Goal: Task Accomplishment & Management: Complete application form

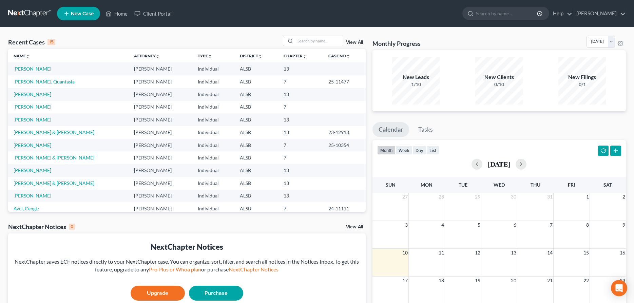
click at [33, 68] on link "[PERSON_NAME]" at bounding box center [33, 69] width 38 height 6
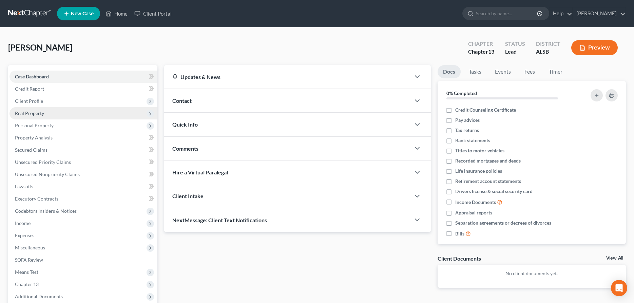
click at [32, 113] on span "Real Property" at bounding box center [29, 113] width 29 height 6
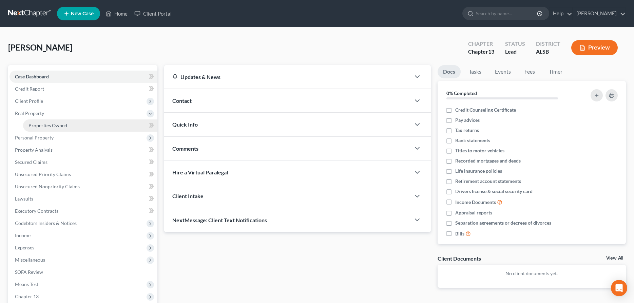
click at [43, 125] on span "Properties Owned" at bounding box center [48, 126] width 39 height 6
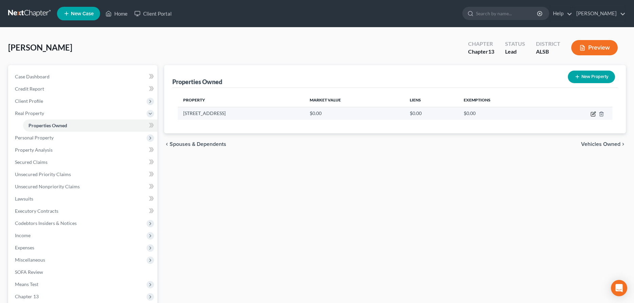
click at [594, 113] on icon "button" at bounding box center [594, 113] width 3 height 3
select select "0"
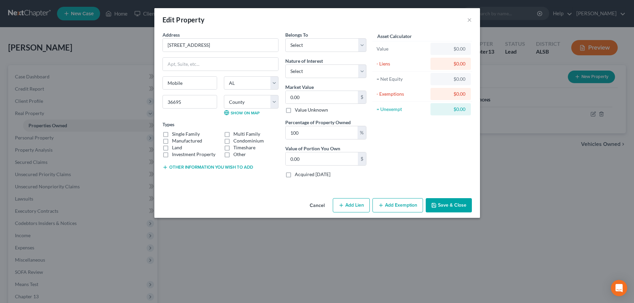
click at [172, 135] on label "Single Family" at bounding box center [186, 134] width 28 height 7
click at [175, 135] on input "Single Family" at bounding box center [177, 133] width 4 height 4
checkbox input "true"
click at [285, 38] on select "Select Debtor 1 Only Debtor 2 Only Debtor 1 And Debtor 2 Only At Least One Of T…" at bounding box center [325, 45] width 81 height 14
select select "0"
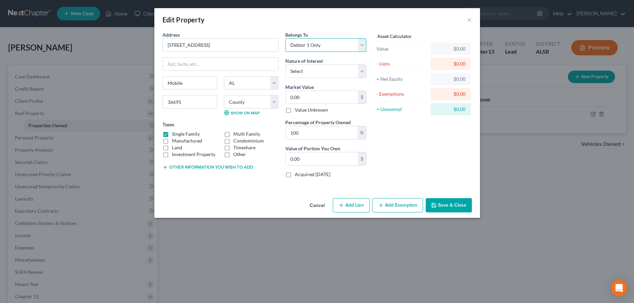
click option "Debtor 1 Only" at bounding box center [0, 0] width 0 height 0
click at [285, 64] on select "Select Fee Simple Joint Tenant Life Estate Equitable Interest Future Interest T…" at bounding box center [325, 71] width 81 height 14
select select "0"
click option "Fee Simple" at bounding box center [0, 0] width 0 height 0
click at [323, 103] on input "0.00" at bounding box center [322, 97] width 72 height 13
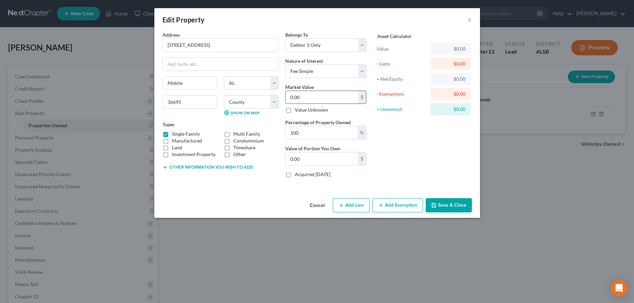
type input "1"
type input "1.00"
type input "13"
type input "13.00"
type input "134"
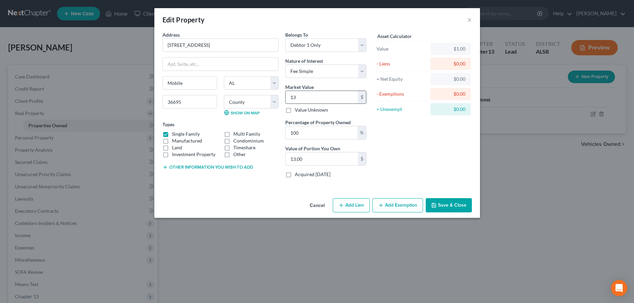
type input "134.00"
type input "1340"
type input "1,340.00"
type input "1,3400"
type input "13,400.00"
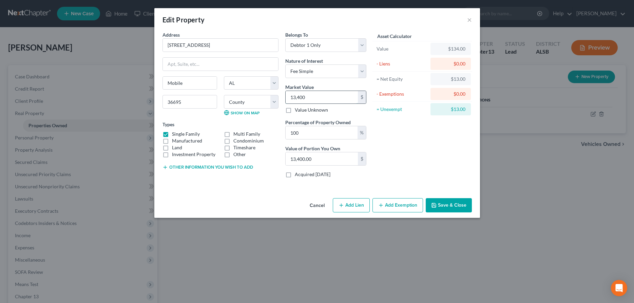
type input "13,4000"
type input "134,000.00"
type input "134,000"
click at [348, 205] on button "Add Lien" at bounding box center [351, 205] width 37 height 14
select select "0"
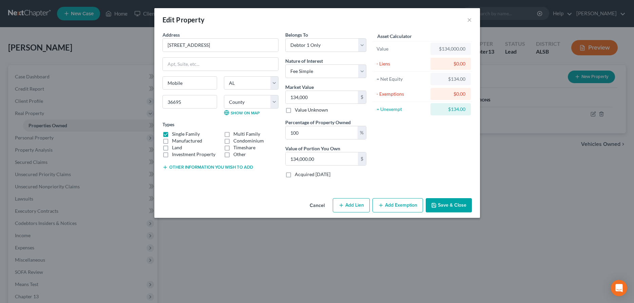
select select "0"
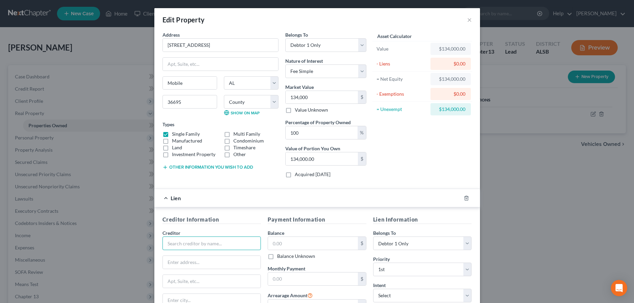
click at [219, 245] on input "text" at bounding box center [212, 244] width 99 height 14
type input "l"
type input "Linear Mortgage, LLC"
click at [201, 265] on input "text" at bounding box center [212, 262] width 98 height 13
type input "P.O. Box 2460"
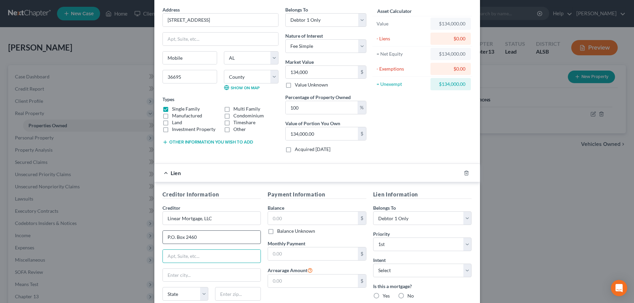
scroll to position [35, 0]
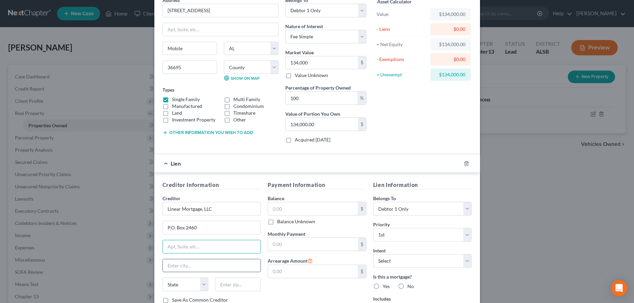
click at [184, 266] on input "text" at bounding box center [212, 265] width 98 height 13
type input "[GEOGRAPHIC_DATA]"
click at [163, 278] on select "State [US_STATE] AK AR AZ CA CO CT DE DC [GEOGRAPHIC_DATA] [GEOGRAPHIC_DATA] GU…" at bounding box center [186, 285] width 46 height 14
select select "9"
click option "FL" at bounding box center [0, 0] width 0 height 0
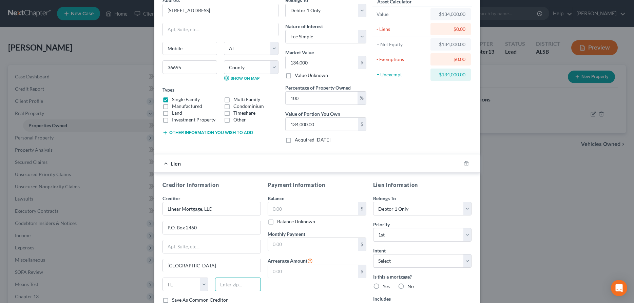
click at [231, 286] on input "text" at bounding box center [238, 285] width 46 height 14
type input "34230"
click at [331, 209] on input "text" at bounding box center [313, 208] width 90 height 13
type input "14,525"
click at [314, 245] on input "text" at bounding box center [313, 244] width 90 height 13
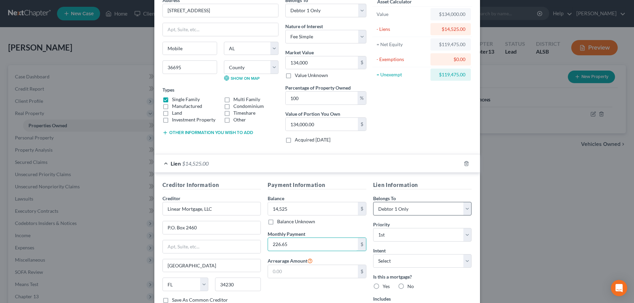
type input "226.65"
click option "Debtor 1 Only" at bounding box center [0, 0] width 0 height 0
click at [373, 228] on select "Select 1st 2nd 3rd 4th 5th 6th 7th 8th 9th 10th 11th 12th 13th 14th 15th 16th 1…" at bounding box center [422, 235] width 99 height 14
select select "1"
click option "2nd" at bounding box center [0, 0] width 0 height 0
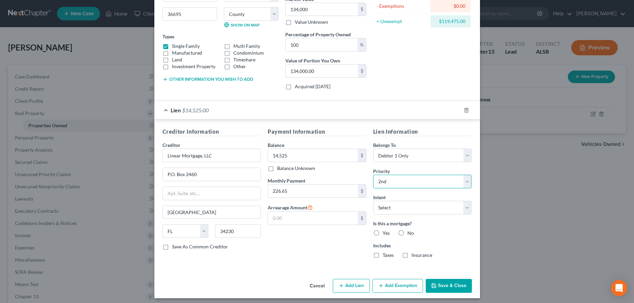
scroll to position [91, 0]
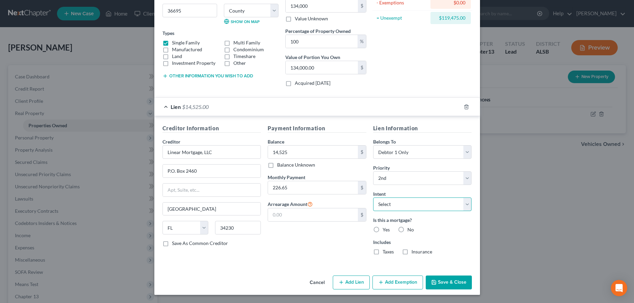
click at [373, 198] on select "Select Surrender Redeem Reaffirm Avoid Other" at bounding box center [422, 205] width 99 height 14
select select "2"
click option "Reaffirm" at bounding box center [0, 0] width 0 height 0
click at [383, 228] on label "Yes" at bounding box center [386, 229] width 7 height 7
click at [386, 228] on input "Yes" at bounding box center [388, 228] width 4 height 4
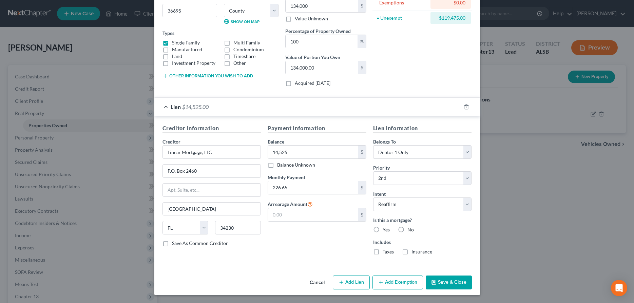
radio input "true"
click at [449, 281] on button "Save & Close" at bounding box center [449, 283] width 46 height 14
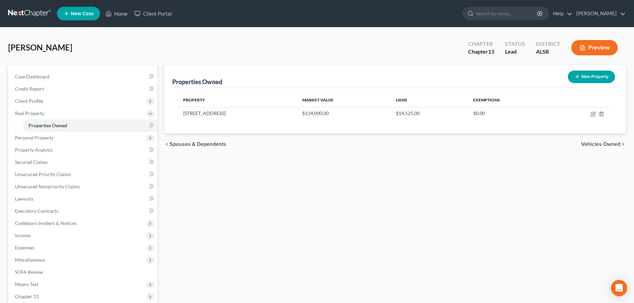
drag, startPoint x: 250, startPoint y: 295, endPoint x: 253, endPoint y: 288, distance: 7.9
click at [250, 294] on div "Properties Owned New Property Property Market Value Liens Exemptions [STREET_AD…" at bounding box center [395, 212] width 469 height 294
click at [593, 115] on icon "button" at bounding box center [594, 113] width 3 height 3
select select "0"
select select "48"
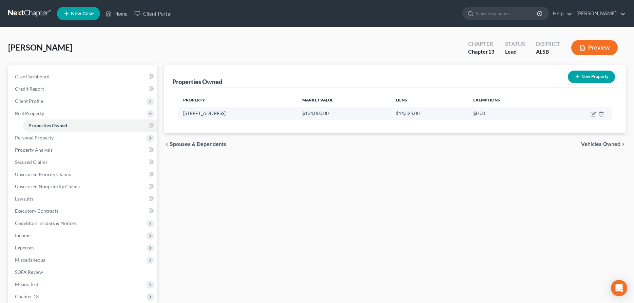
select select "0"
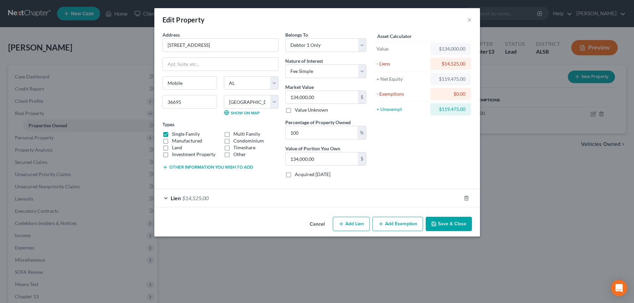
click at [350, 225] on button "Add Lien" at bounding box center [351, 224] width 37 height 14
select select "0"
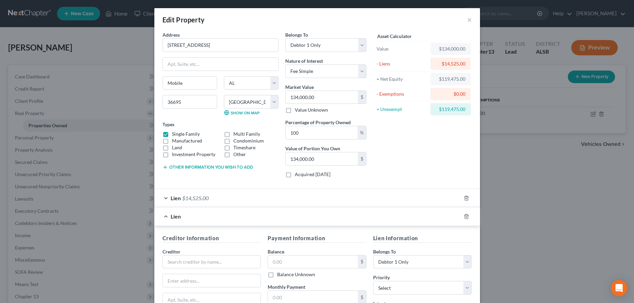
scroll to position [104, 0]
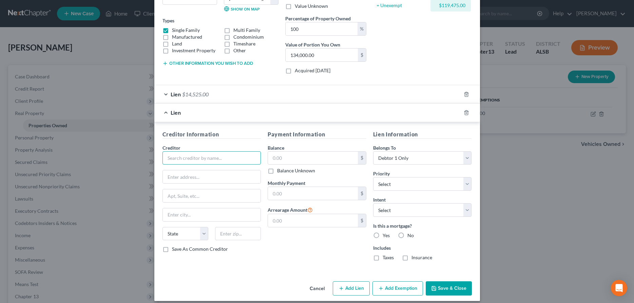
click at [173, 160] on input "text" at bounding box center [212, 158] width 99 height 14
type input "Select Portfolio Servicing"
click at [298, 159] on input "text" at bounding box center [313, 158] width 90 height 13
type input "67,888"
click at [292, 194] on input "text" at bounding box center [313, 193] width 90 height 13
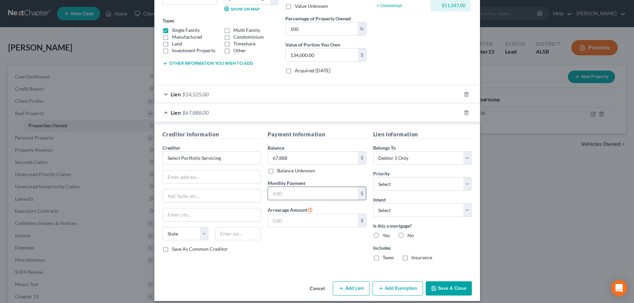
click at [281, 191] on input "text" at bounding box center [313, 193] width 90 height 13
type input "930.32"
click at [373, 177] on select "Select 1st 2nd 3rd 4th 5th 6th 7th 8th 9th 10th 11th 12th 13th 14th 15th 16th 1…" at bounding box center [422, 184] width 99 height 14
select select "0"
click option "1st" at bounding box center [0, 0] width 0 height 0
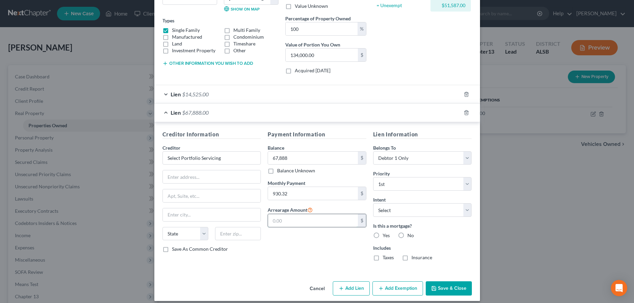
click at [307, 221] on input "text" at bounding box center [313, 220] width 90 height 13
type input "9,449.10"
click at [373, 203] on select "Select Surrender Redeem Reaffirm Avoid Other" at bounding box center [422, 210] width 99 height 14
select select "2"
click option "Reaffirm" at bounding box center [0, 0] width 0 height 0
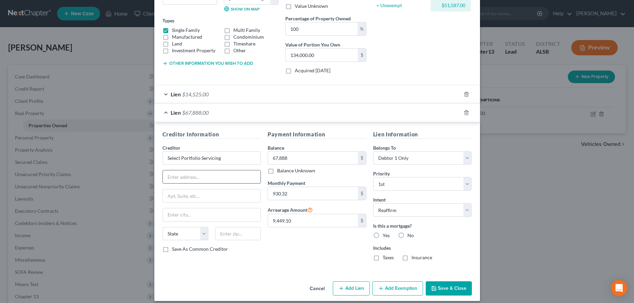
click at [186, 176] on input "text" at bounding box center [212, 176] width 98 height 13
type input "P.O. Box 65250"
click at [174, 219] on input "text" at bounding box center [212, 214] width 98 height 13
type input "[GEOGRAPHIC_DATA]"
select select "46"
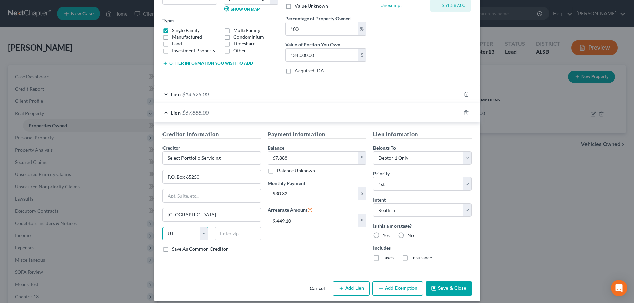
click option "UT" at bounding box center [0, 0] width 0 height 0
click at [229, 235] on input "text" at bounding box center [238, 234] width 46 height 14
type input "84165-0250"
click at [383, 236] on label "Yes" at bounding box center [386, 235] width 7 height 7
click at [386, 236] on input "Yes" at bounding box center [388, 234] width 4 height 4
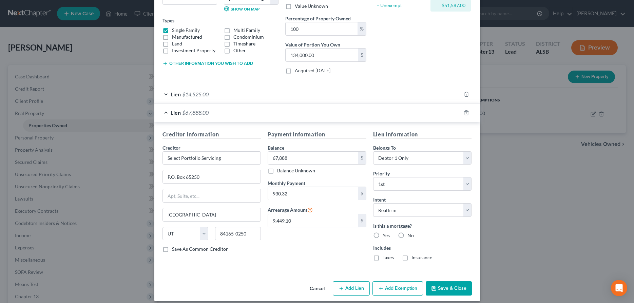
radio input "true"
click at [383, 259] on label "Taxes" at bounding box center [388, 257] width 11 height 7
click at [386, 259] on input "Taxes" at bounding box center [388, 256] width 4 height 4
checkbox input "true"
click at [412, 258] on label "Insurance" at bounding box center [422, 257] width 21 height 7
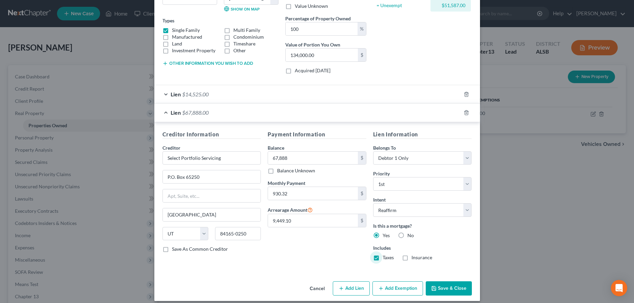
click at [414, 258] on input "Insurance" at bounding box center [416, 256] width 4 height 4
checkbox input "true"
click at [451, 287] on button "Save & Close" at bounding box center [449, 288] width 46 height 14
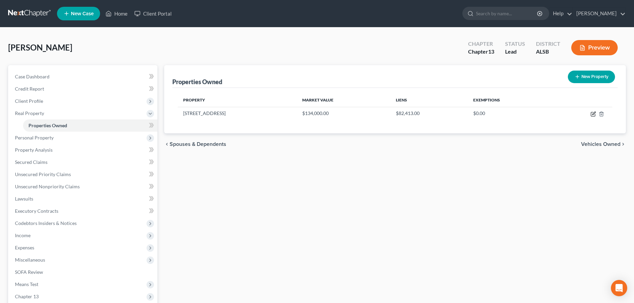
drag, startPoint x: 592, startPoint y: 114, endPoint x: 398, endPoint y: 165, distance: 201.1
click at [592, 113] on icon "button" at bounding box center [593, 113] width 5 height 5
select select "0"
select select "48"
select select "0"
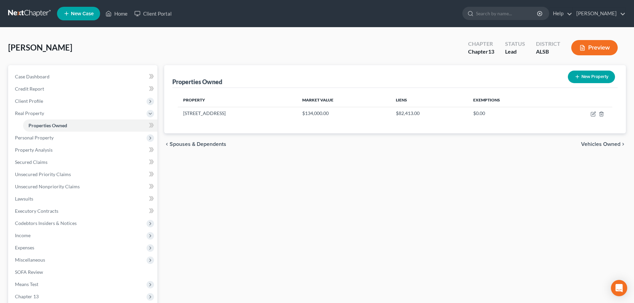
select select "0"
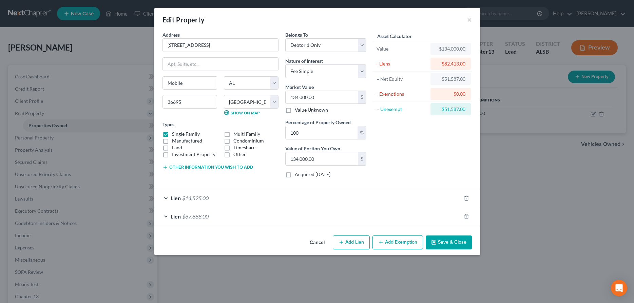
click at [394, 240] on button "Add Exemption" at bounding box center [398, 243] width 51 height 14
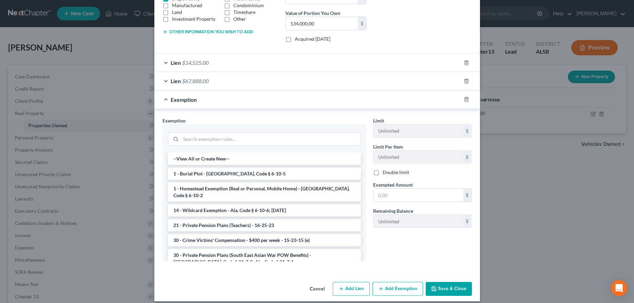
scroll to position [138, 0]
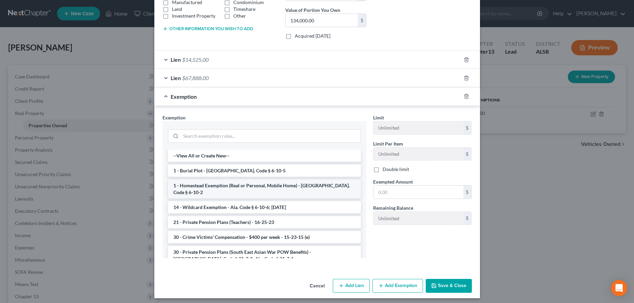
click at [251, 186] on li "1 - Homestead Exemption (Real or Personal, Mobile Home) - [GEOGRAPHIC_DATA]. Co…" at bounding box center [264, 189] width 193 height 19
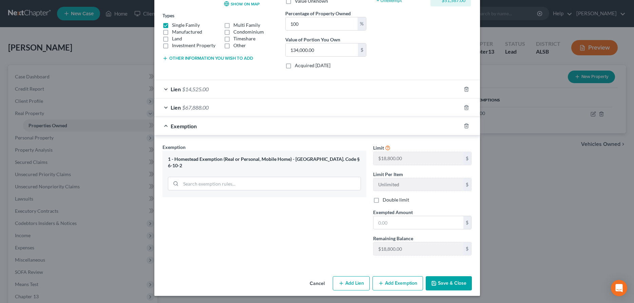
click at [383, 201] on label "Double limit" at bounding box center [396, 199] width 26 height 7
click at [386, 201] on input "Double limit" at bounding box center [388, 198] width 4 height 4
checkbox input "true"
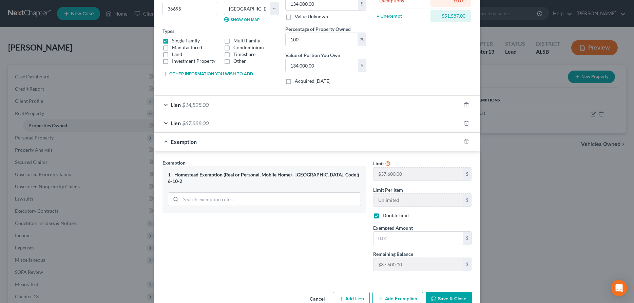
scroll to position [104, 0]
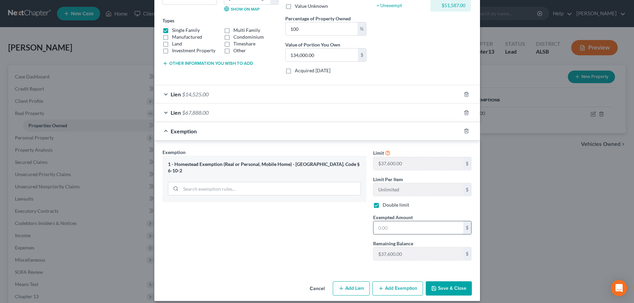
click at [395, 229] on input "text" at bounding box center [419, 227] width 90 height 13
type input "3"
click at [383, 204] on label "Double limit" at bounding box center [396, 205] width 26 height 7
click at [386, 204] on input "Double limit" at bounding box center [388, 204] width 4 height 4
checkbox input "false"
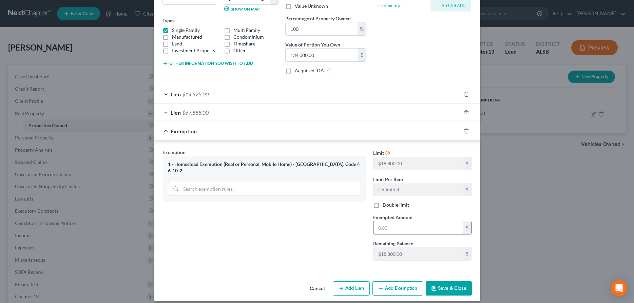
click at [388, 227] on input "text" at bounding box center [419, 227] width 90 height 13
type input "18,800"
click at [458, 286] on button "Save & Close" at bounding box center [449, 288] width 46 height 14
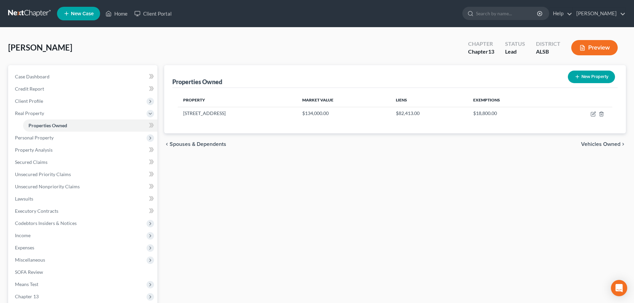
click at [209, 206] on div "Properties Owned New Property Property Market Value Liens Exemptions [STREET_AD…" at bounding box center [395, 212] width 469 height 294
click at [36, 138] on span "Personal Property" at bounding box center [34, 138] width 39 height 6
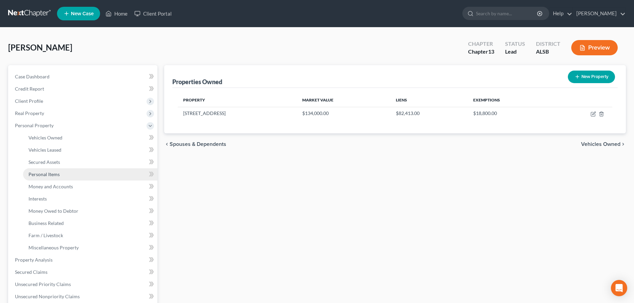
click at [53, 173] on span "Personal Items" at bounding box center [44, 174] width 31 height 6
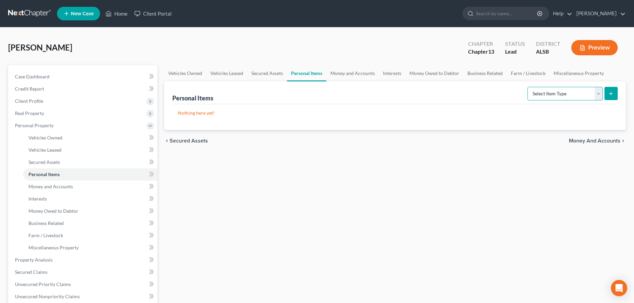
click at [528, 87] on select "Select Item Type Clothing Collectibles Of Value Electronics Firearms Household …" at bounding box center [565, 94] width 75 height 14
select select "clothing"
click option "Clothing" at bounding box center [0, 0] width 0 height 0
click at [611, 92] on icon "submit" at bounding box center [610, 93] width 5 height 5
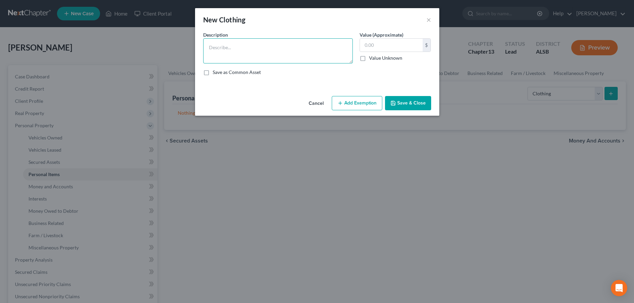
click at [231, 50] on textarea at bounding box center [278, 50] width 150 height 25
type textarea "Personal Clothing"
click at [402, 46] on input "text" at bounding box center [391, 45] width 63 height 13
type input "100"
click at [403, 104] on button "Save & Close" at bounding box center [408, 103] width 46 height 14
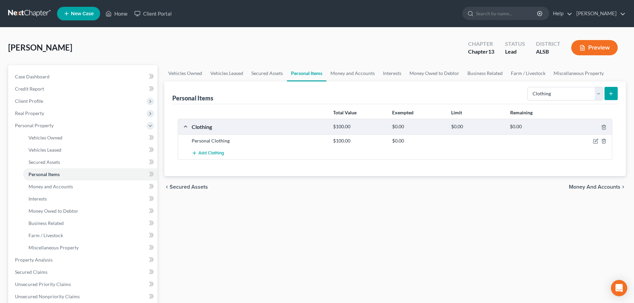
click at [378, 247] on div "Vehicles Owned Vehicles Leased Secured Assets Personal Items Money and Accounts…" at bounding box center [395, 267] width 469 height 404
click at [528, 87] on select "Select Item Type Clothing Collectibles Of Value Electronics Firearms Household …" at bounding box center [565, 94] width 75 height 14
click at [303, 241] on div "Vehicles Owned Vehicles Leased Secured Assets Personal Items Money and Accounts…" at bounding box center [395, 267] width 469 height 404
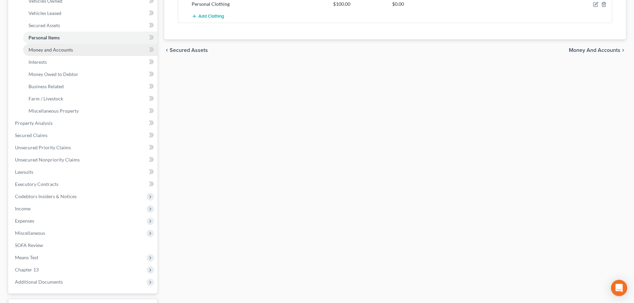
scroll to position [138, 0]
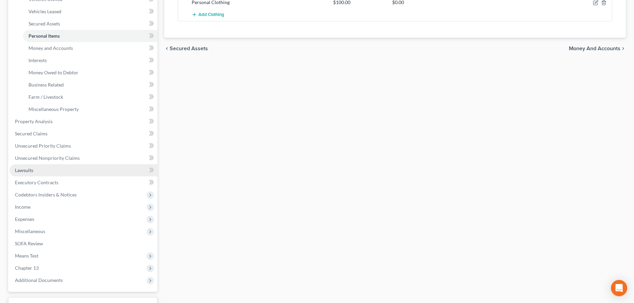
click at [33, 172] on span "Lawsuits" at bounding box center [24, 170] width 18 height 6
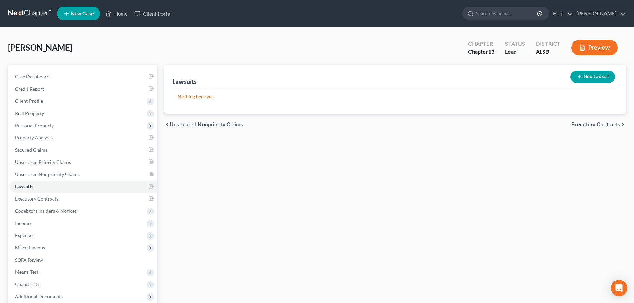
click at [596, 77] on button "New Lawsuit" at bounding box center [592, 77] width 45 height 13
select select "0"
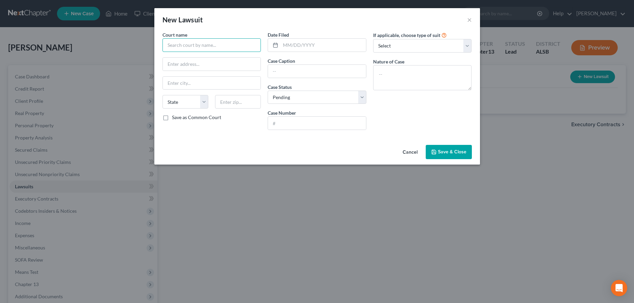
click at [189, 45] on input "text" at bounding box center [212, 45] width 99 height 14
type input "Probate Court of [GEOGRAPHIC_DATA], [US_STATE]"
click at [297, 44] on input "text" at bounding box center [324, 45] width 86 height 13
type input "08112025"
type input "In Re Estate of [PERSON_NAME]"
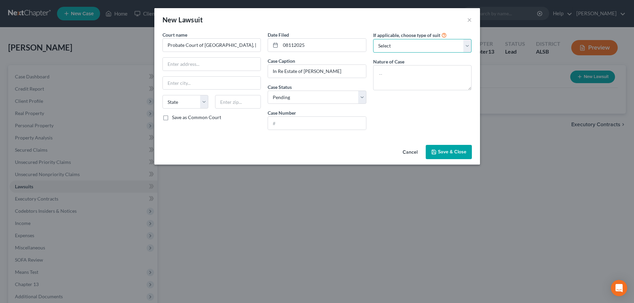
select select "4"
click option "Other" at bounding box center [0, 0] width 0 height 0
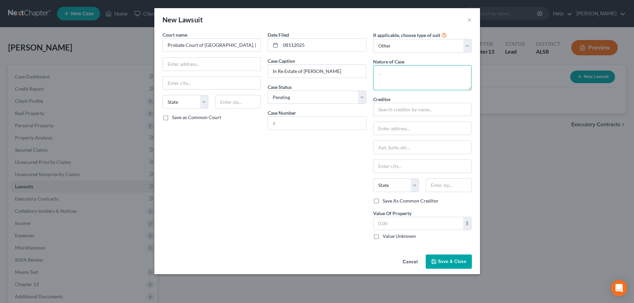
click at [394, 72] on textarea at bounding box center [422, 77] width 99 height 25
type textarea "Probate of Estate"
select select "0"
click option "AL" at bounding box center [0, 0] width 0 height 0
click at [192, 65] on input "text" at bounding box center [212, 64] width 98 height 13
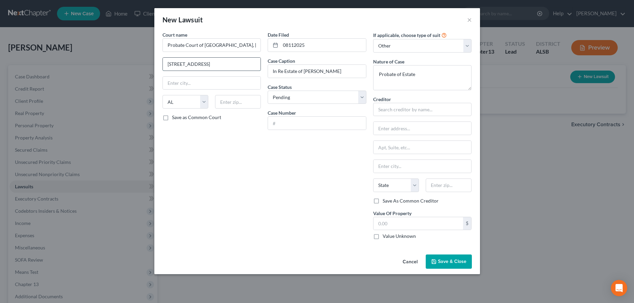
type input "[STREET_ADDRESS]"
type input "Mobile"
click at [252, 102] on input "text" at bounding box center [238, 102] width 46 height 14
type input "36602"
click at [425, 149] on input "text" at bounding box center [423, 147] width 98 height 13
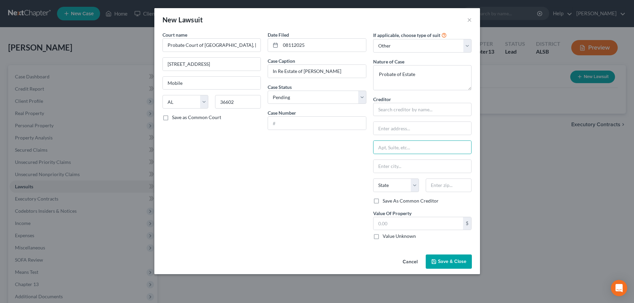
click at [444, 258] on button "Save & Close" at bounding box center [449, 262] width 46 height 14
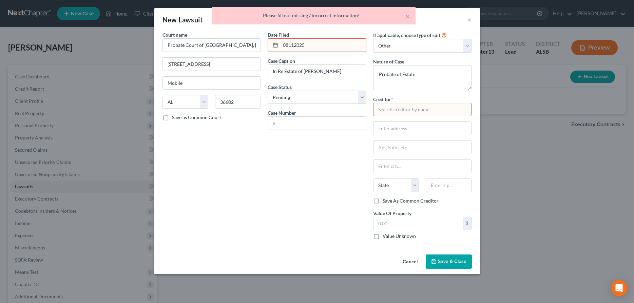
click at [390, 109] on input "text" at bounding box center [422, 110] width 99 height 14
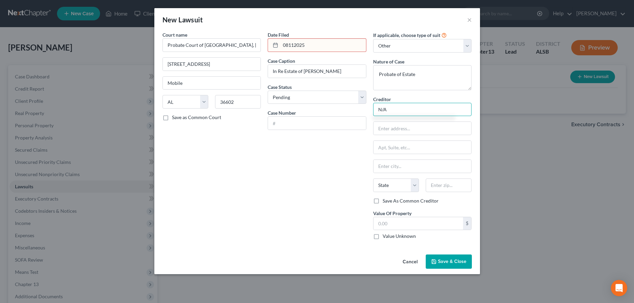
type input "N/A"
click at [449, 260] on span "Save & Close" at bounding box center [452, 262] width 29 height 6
click at [416, 127] on input "text" at bounding box center [423, 128] width 98 height 13
click at [421, 128] on input "P.O. Box 2022" at bounding box center [423, 128] width 98 height 13
type input "P"
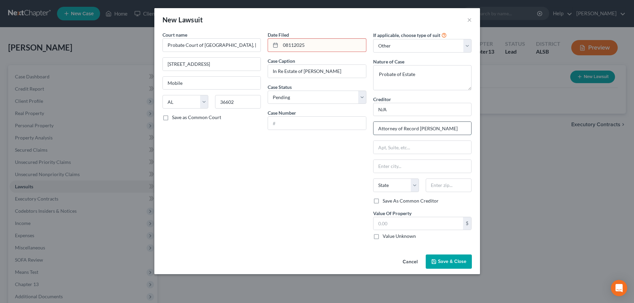
type input "Attorney of Record [PERSON_NAME]"
type input "P.O. Box 2022"
type input "Mobile"
select select "0"
type input "36652"
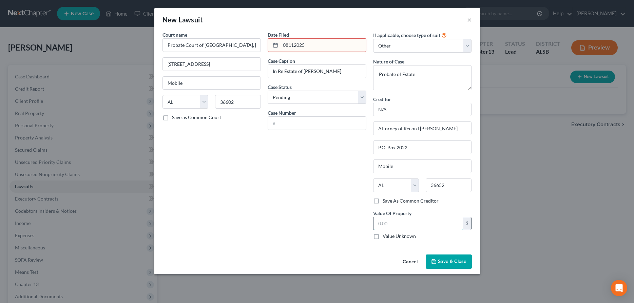
click at [433, 226] on input "text" at bounding box center [419, 223] width 90 height 13
type input "1"
click at [383, 237] on label "Value Unknown" at bounding box center [399, 236] width 33 height 7
click at [386, 237] on input "Value Unknown" at bounding box center [388, 235] width 4 height 4
checkbox input "true"
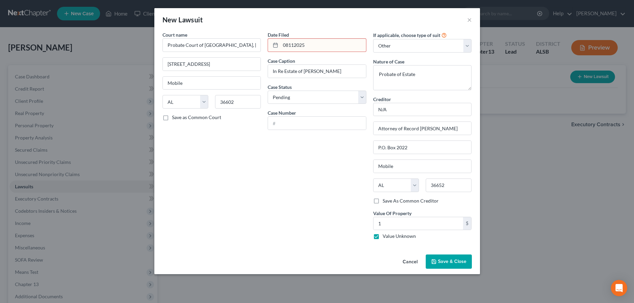
type input "0.00"
click at [462, 261] on span "Save & Close" at bounding box center [452, 262] width 29 height 6
click at [336, 44] on input "08112025" at bounding box center [324, 45] width 86 height 13
click at [450, 260] on span "Save & Close" at bounding box center [452, 262] width 29 height 6
click at [273, 44] on icon at bounding box center [275, 44] width 5 height 5
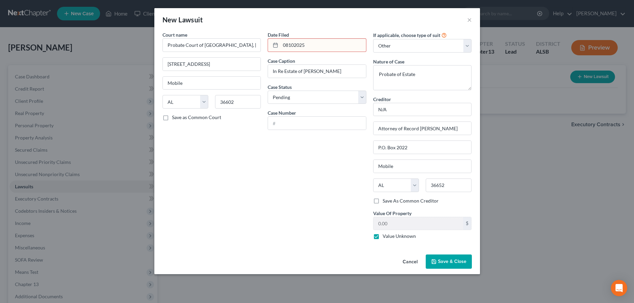
click at [311, 45] on input "08102025" at bounding box center [324, 45] width 86 height 13
click at [451, 261] on span "Save & Close" at bounding box center [452, 262] width 29 height 6
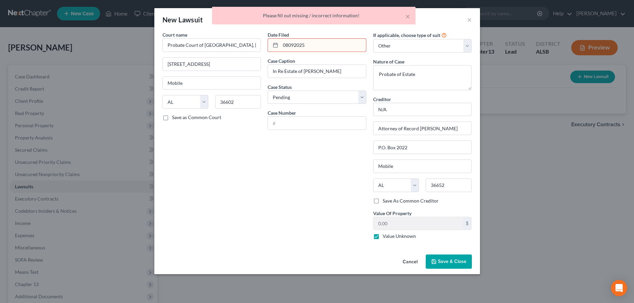
click at [276, 45] on icon at bounding box center [275, 44] width 5 height 5
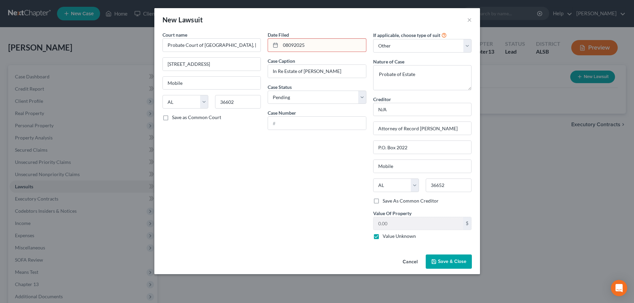
click at [324, 49] on input "08092025" at bounding box center [324, 45] width 86 height 13
type input "0"
click at [274, 44] on rect at bounding box center [276, 45] width 4 height 4
click at [304, 47] on input "text" at bounding box center [324, 45] width 86 height 13
click at [449, 259] on button "Save & Close" at bounding box center [449, 262] width 46 height 14
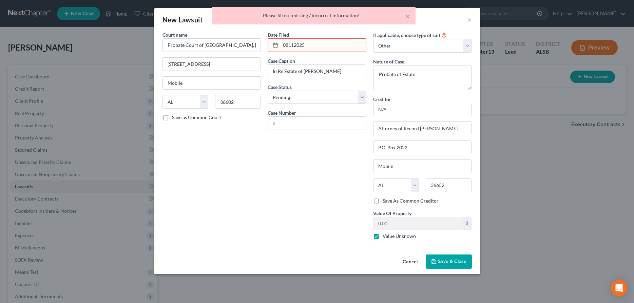
click at [316, 45] on input "08112025" at bounding box center [324, 45] width 86 height 13
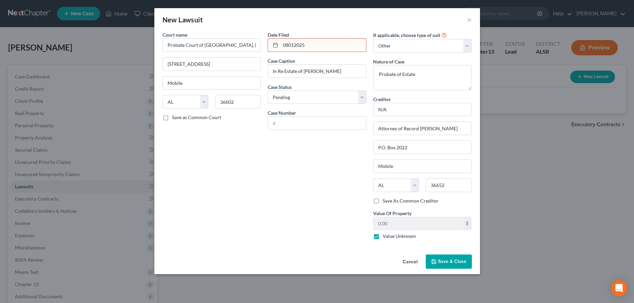
click at [450, 259] on button "Save & Close" at bounding box center [449, 262] width 46 height 14
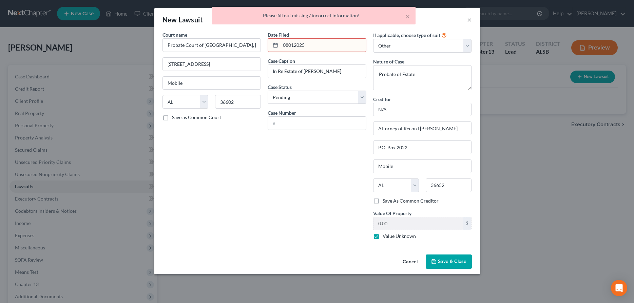
click at [313, 44] on input "08012025" at bounding box center [324, 45] width 86 height 13
type input "0"
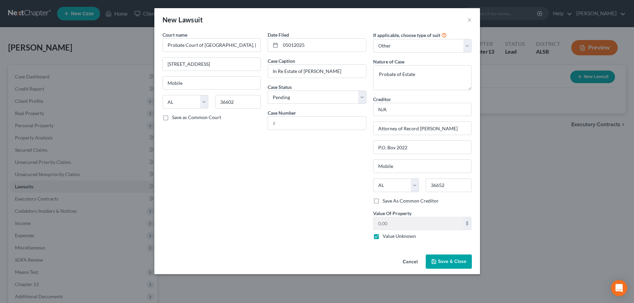
click at [446, 261] on span "Save & Close" at bounding box center [452, 262] width 29 height 6
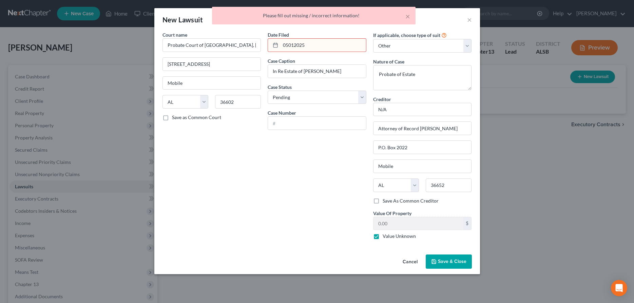
click at [332, 45] on input "05012025" at bounding box center [324, 45] width 86 height 13
type input "0"
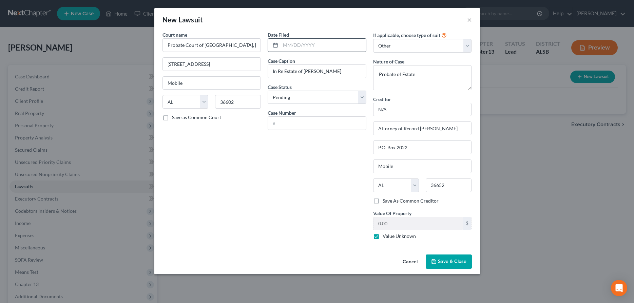
click at [275, 45] on icon at bounding box center [275, 44] width 5 height 5
click at [163, 95] on select "State [US_STATE] AK AR AZ CA CO CT DE DC [GEOGRAPHIC_DATA] [GEOGRAPHIC_DATA] GU…" at bounding box center [186, 102] width 46 height 14
click option "AL" at bounding box center [0, 0] width 0 height 0
click at [224, 161] on div "Court name * Probate Court of [GEOGRAPHIC_DATA], [US_STATE] [GEOGRAPHIC_DATA] […" at bounding box center [212, 138] width 106 height 214
click at [330, 45] on input "text" at bounding box center [324, 45] width 86 height 13
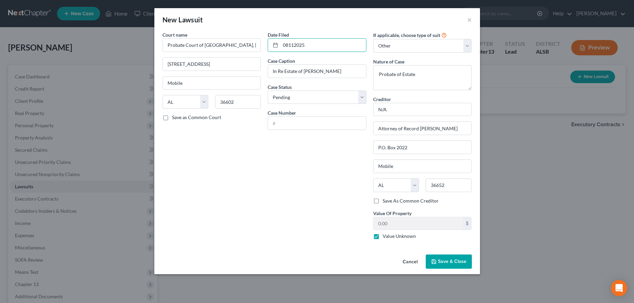
click at [442, 259] on button "Save & Close" at bounding box center [449, 262] width 46 height 14
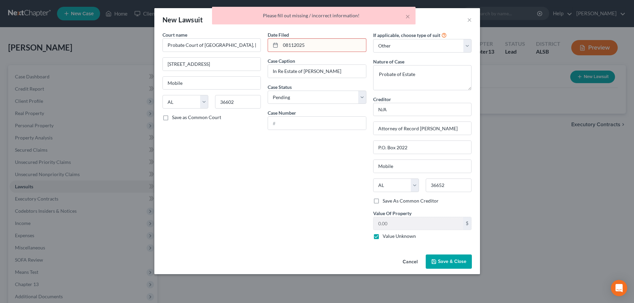
click at [334, 42] on input "08112025" at bounding box center [324, 45] width 86 height 13
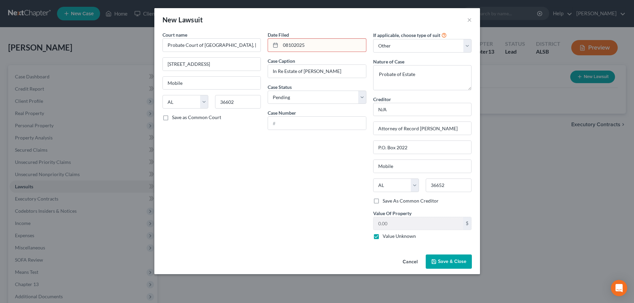
click at [448, 262] on span "Save & Close" at bounding box center [452, 262] width 29 height 6
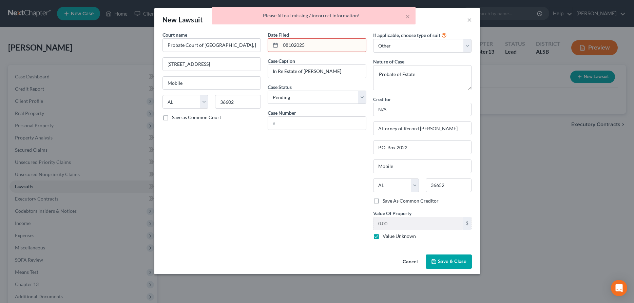
click at [316, 45] on input "08102025" at bounding box center [324, 45] width 86 height 13
type input "0"
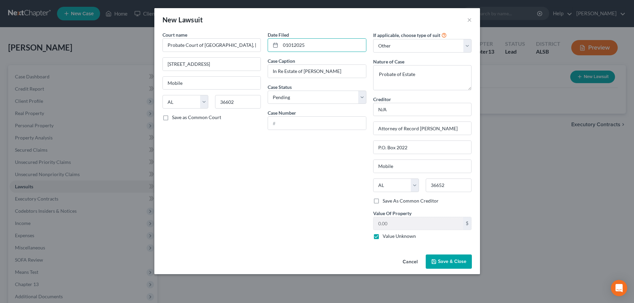
click at [442, 263] on span "Save & Close" at bounding box center [452, 262] width 29 height 6
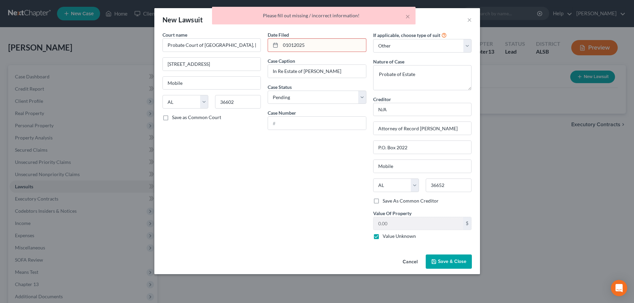
click at [272, 160] on div "Date Filed 01012025 Case Caption In Re Estate of [PERSON_NAME] Case Status * Se…" at bounding box center [317, 138] width 106 height 214
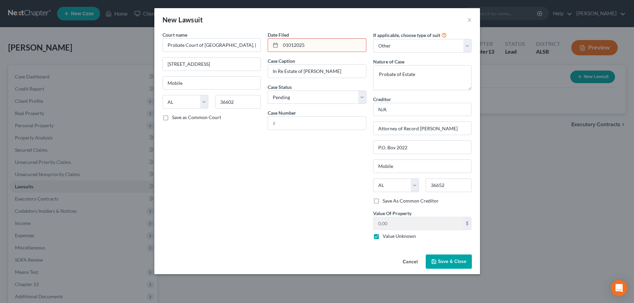
click at [450, 264] on span "Save & Close" at bounding box center [452, 262] width 29 height 6
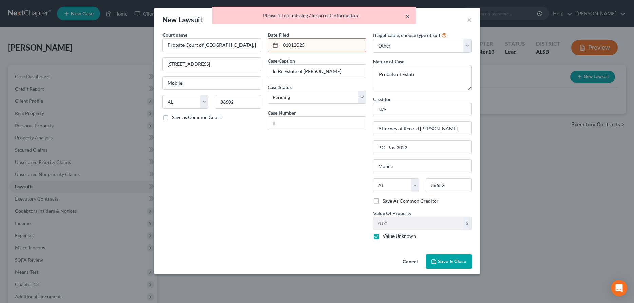
click at [409, 16] on button "×" at bounding box center [408, 16] width 5 height 8
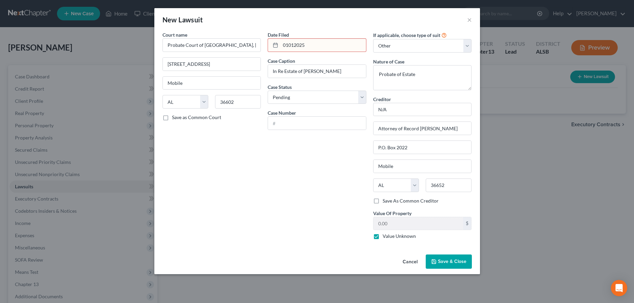
click at [276, 46] on icon at bounding box center [275, 44] width 5 height 5
click at [319, 48] on input "01012025" at bounding box center [324, 45] width 86 height 13
type input "0"
type input "[DATE]"
click at [452, 259] on button "Save & Close" at bounding box center [449, 262] width 46 height 14
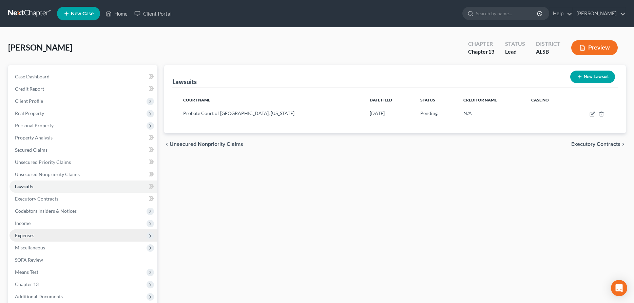
click at [23, 236] on span "Expenses" at bounding box center [24, 235] width 19 height 6
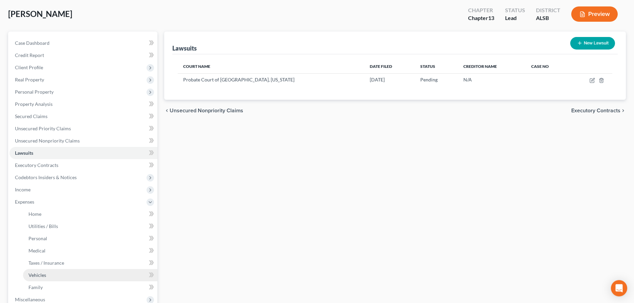
scroll to position [69, 0]
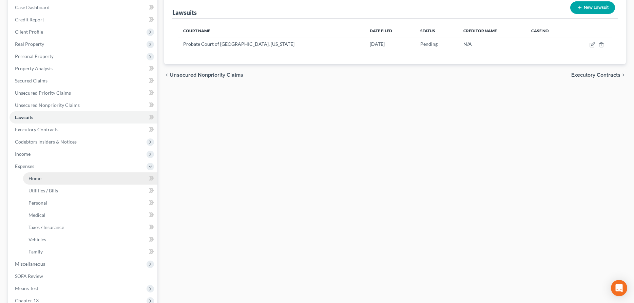
click at [33, 178] on span "Home" at bounding box center [35, 178] width 13 height 6
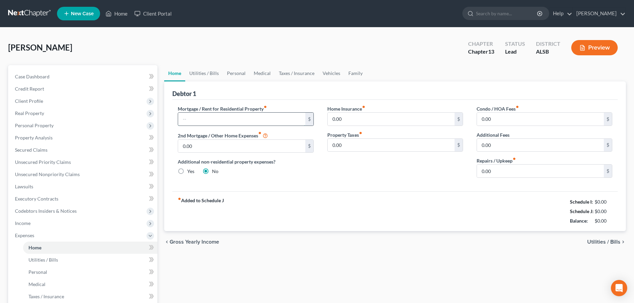
click at [286, 121] on input "text" at bounding box center [241, 119] width 127 height 13
click at [36, 114] on span "Real Property" at bounding box center [29, 113] width 29 height 6
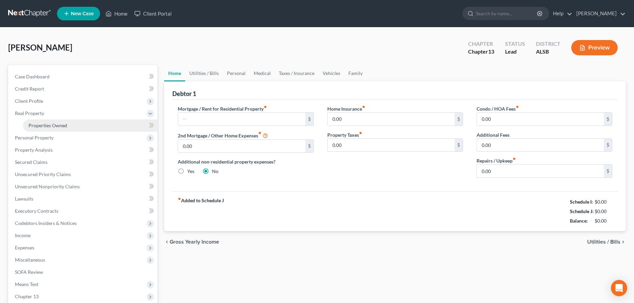
click at [48, 126] on span "Properties Owned" at bounding box center [48, 126] width 39 height 6
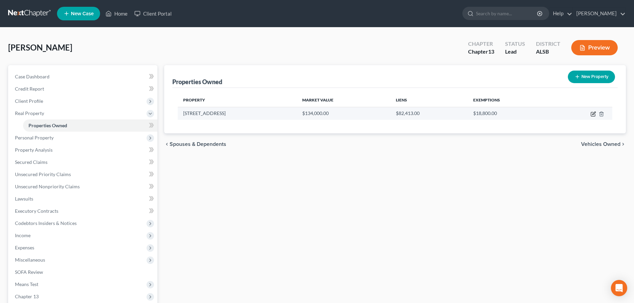
click at [593, 112] on icon "button" at bounding box center [593, 114] width 4 height 4
select select "0"
select select "48"
select select "0"
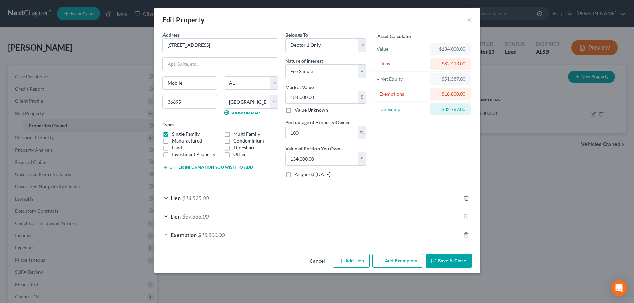
click at [214, 215] on div "Lien $67,888.00" at bounding box center [307, 216] width 307 height 18
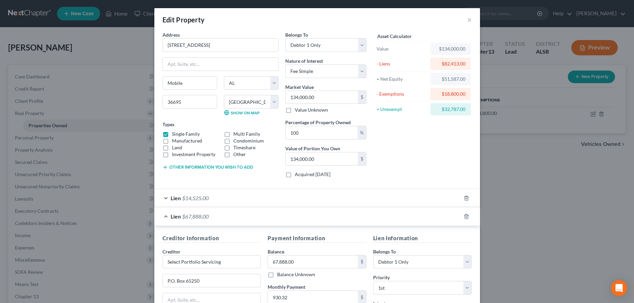
scroll to position [69, 0]
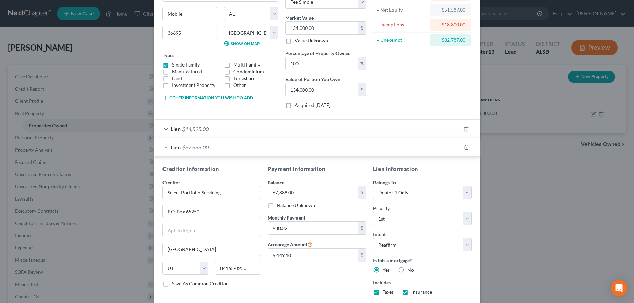
click at [538, 207] on div "Edit Property × Address * [GEOGRAPHIC_DATA] [GEOGRAPHIC_DATA] [US_STATE][GEOGRA…" at bounding box center [317, 151] width 634 height 303
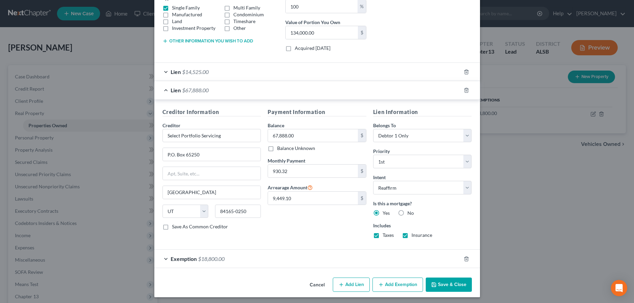
scroll to position [129, 0]
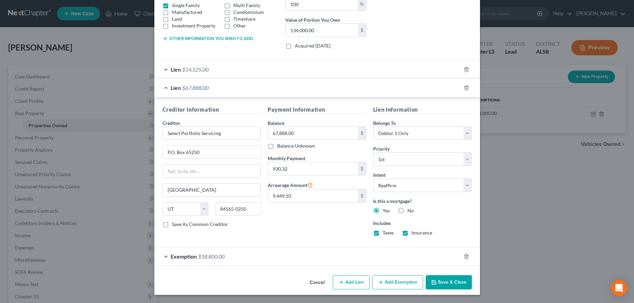
click at [315, 284] on button "Cancel" at bounding box center [317, 283] width 26 height 14
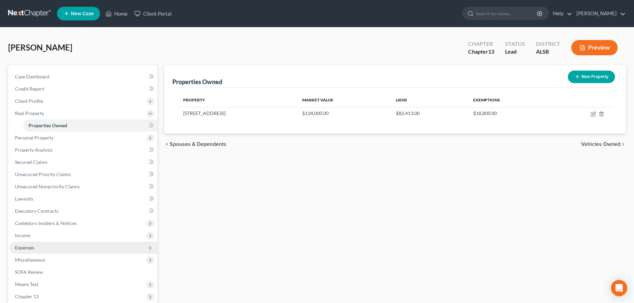
click at [23, 247] on span "Expenses" at bounding box center [24, 248] width 19 height 6
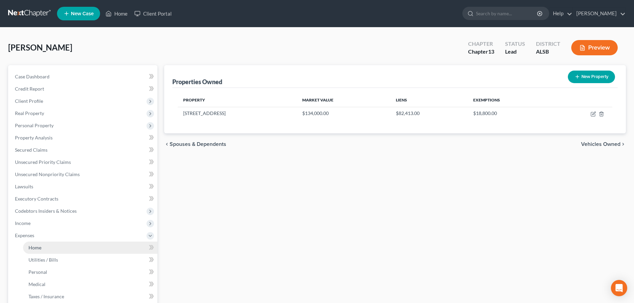
click at [39, 247] on span "Home" at bounding box center [35, 248] width 13 height 6
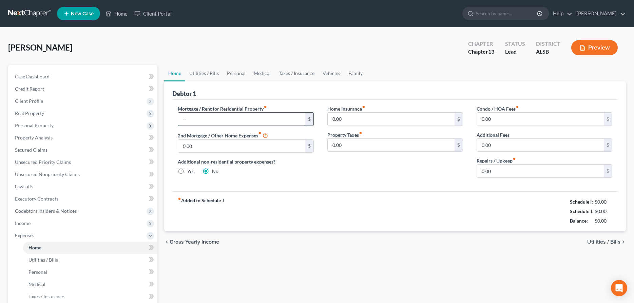
click at [228, 114] on input "text" at bounding box center [241, 119] width 127 height 13
type input "930.32"
click at [198, 148] on input "0.00" at bounding box center [241, 146] width 127 height 13
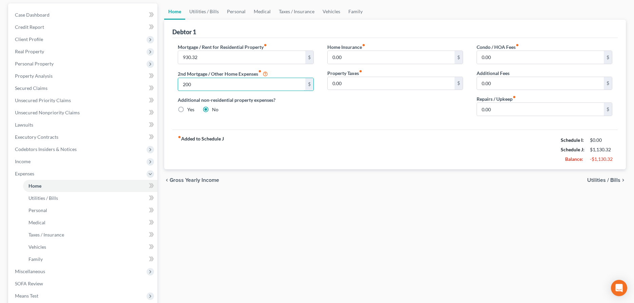
scroll to position [35, 0]
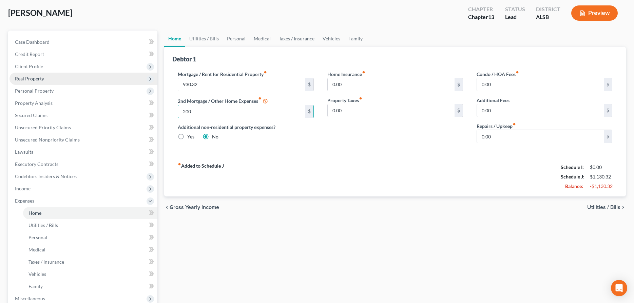
click at [33, 76] on span "Real Property" at bounding box center [29, 79] width 29 height 6
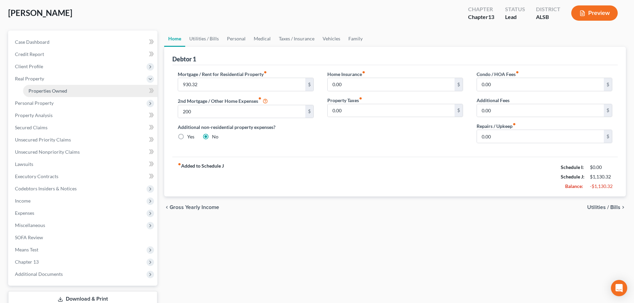
click at [62, 90] on span "Properties Owned" at bounding box center [48, 91] width 39 height 6
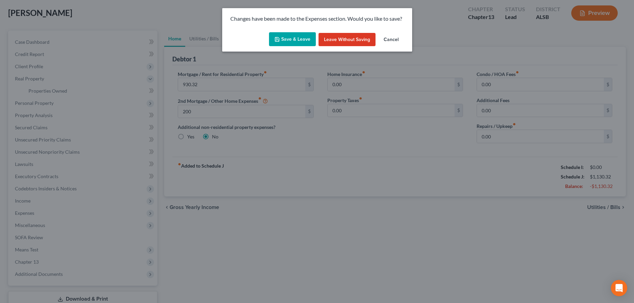
click at [301, 39] on button "Save & Leave" at bounding box center [292, 39] width 47 height 14
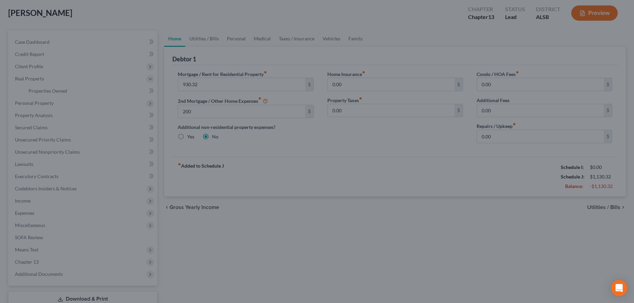
type input "200.00"
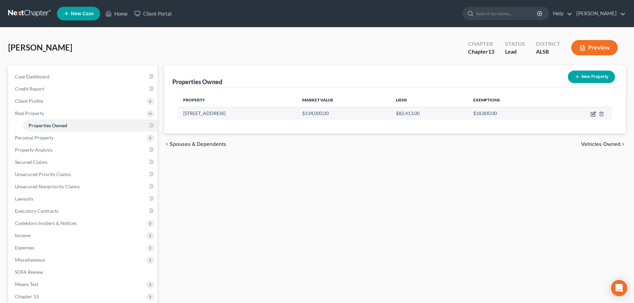
click at [593, 113] on icon "button" at bounding box center [593, 113] width 5 height 5
select select "0"
select select "48"
select select "0"
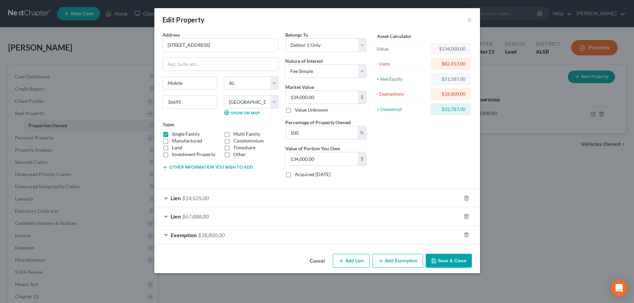
click at [283, 194] on div "Lien $14,525.00" at bounding box center [307, 198] width 307 height 18
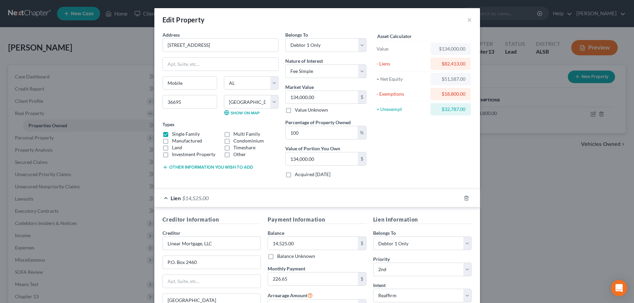
click at [524, 212] on div "Edit Property × Address * [GEOGRAPHIC_DATA] [GEOGRAPHIC_DATA] [US_STATE][GEOGRA…" at bounding box center [317, 151] width 634 height 303
click at [468, 21] on button "×" at bounding box center [469, 20] width 5 height 8
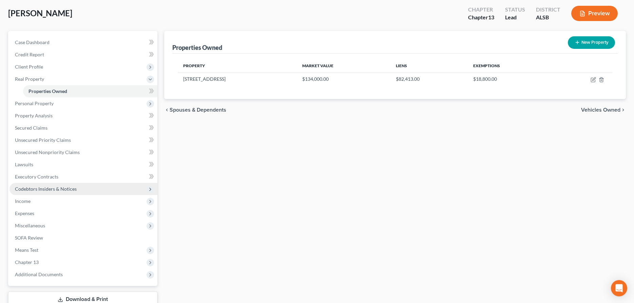
scroll to position [35, 0]
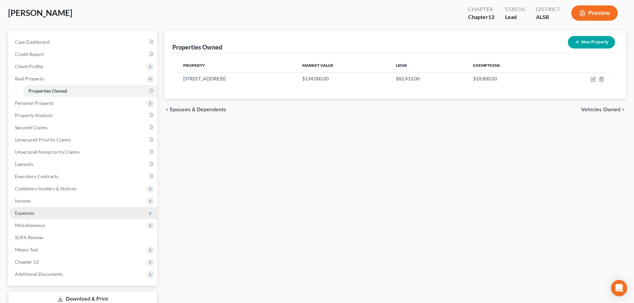
click at [21, 212] on span "Expenses" at bounding box center [24, 213] width 19 height 6
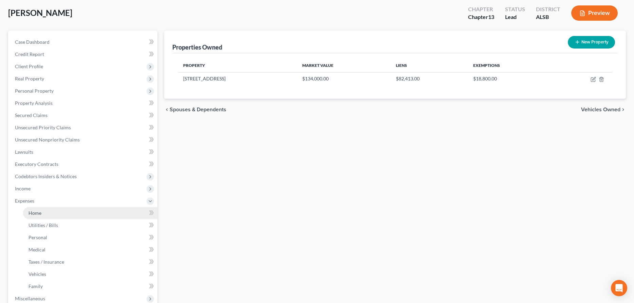
click at [39, 213] on span "Home" at bounding box center [35, 213] width 13 height 6
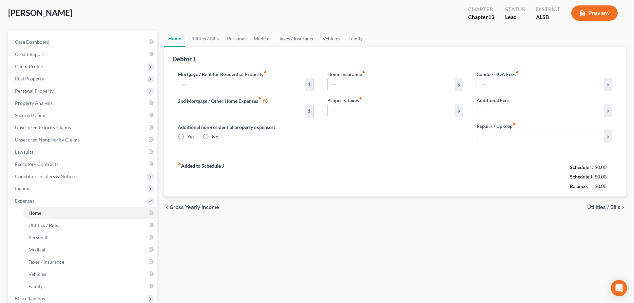
type input "930.32"
type input "200.00"
radio input "true"
type input "0.00"
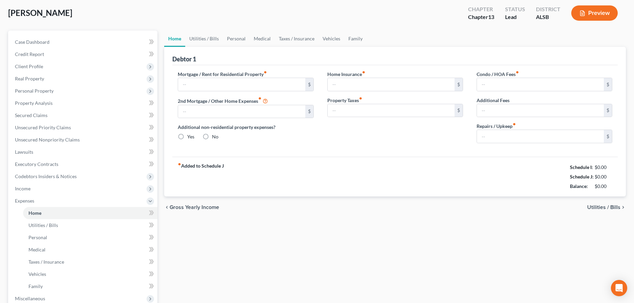
type input "0.00"
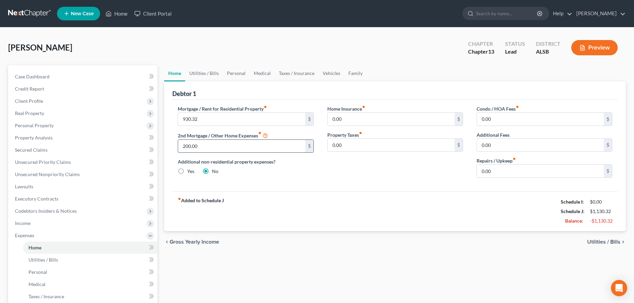
click at [215, 146] on input "200.00" at bounding box center [241, 146] width 127 height 13
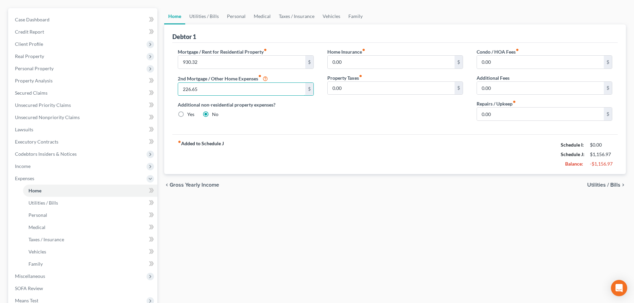
scroll to position [104, 0]
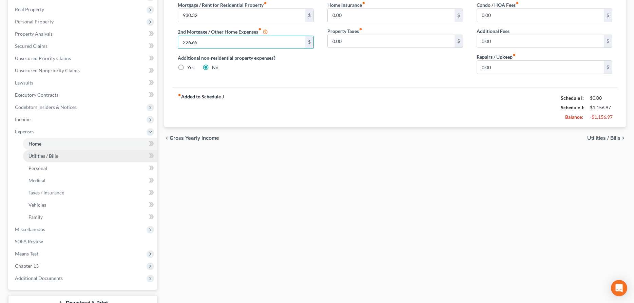
type input "226.65"
click at [44, 154] on span "Utilities / Bills" at bounding box center [44, 156] width 30 height 6
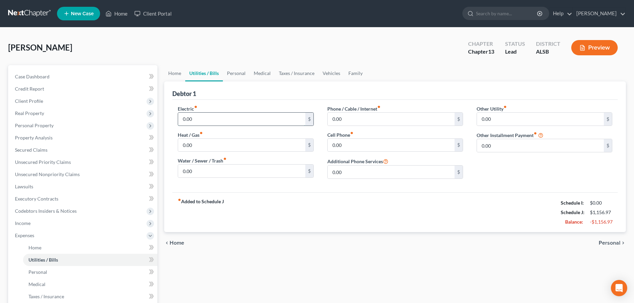
click at [233, 121] on input "0.00" at bounding box center [241, 119] width 127 height 13
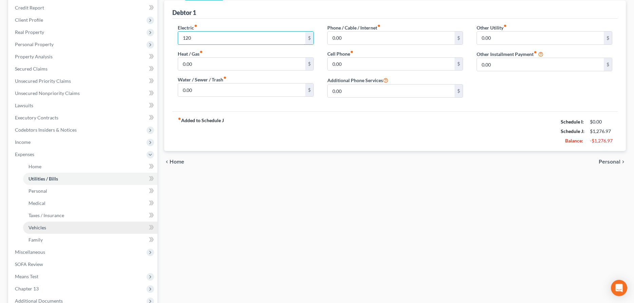
scroll to position [104, 0]
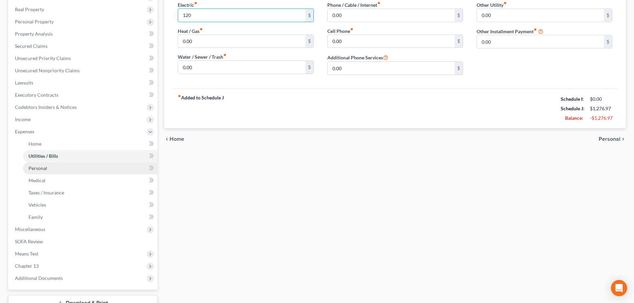
type input "120"
click at [44, 168] on span "Personal" at bounding box center [38, 168] width 19 height 6
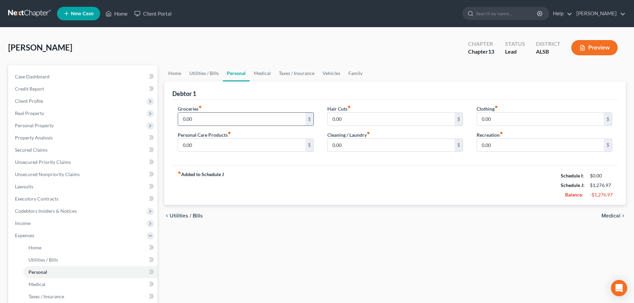
click at [204, 119] on input "0.00" at bounding box center [241, 119] width 127 height 13
type input "300"
click at [239, 143] on input "0.00" at bounding box center [241, 145] width 127 height 13
type input "25"
click at [365, 146] on input "0.00" at bounding box center [391, 145] width 127 height 13
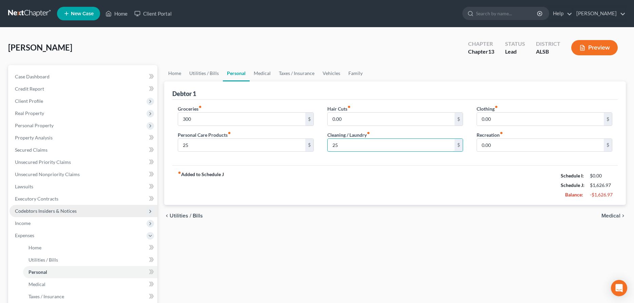
scroll to position [69, 0]
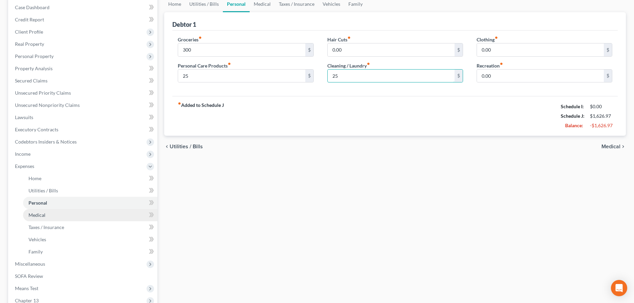
type input "25"
click at [42, 215] on span "Medical" at bounding box center [37, 215] width 17 height 6
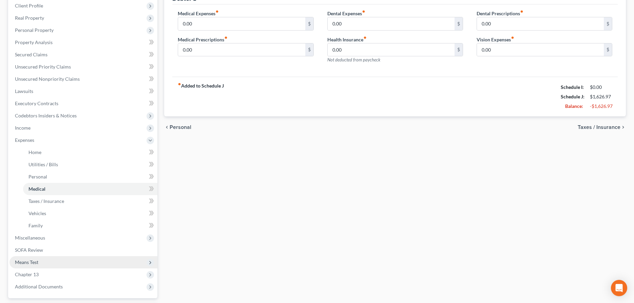
scroll to position [104, 0]
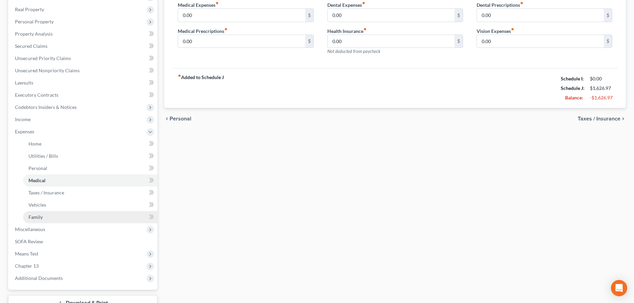
click at [39, 215] on span "Family" at bounding box center [36, 217] width 14 height 6
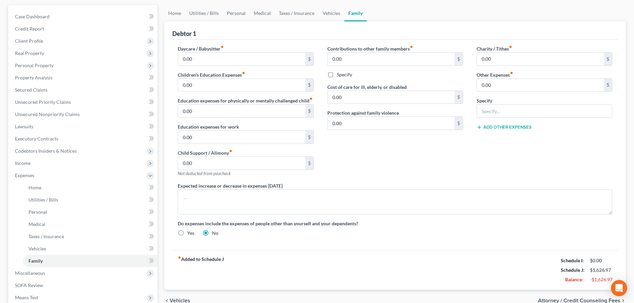
scroll to position [69, 0]
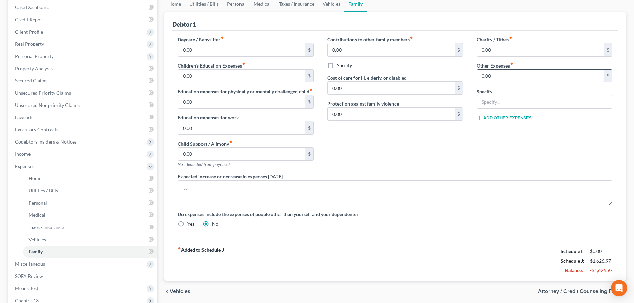
click at [551, 77] on input "0.00" at bounding box center [540, 76] width 127 height 13
type input "25"
click at [513, 103] on input "text" at bounding box center [544, 101] width 135 height 13
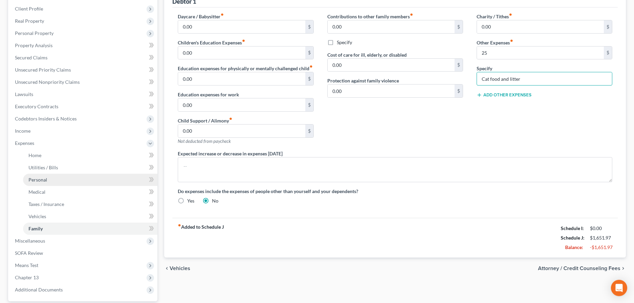
scroll to position [138, 0]
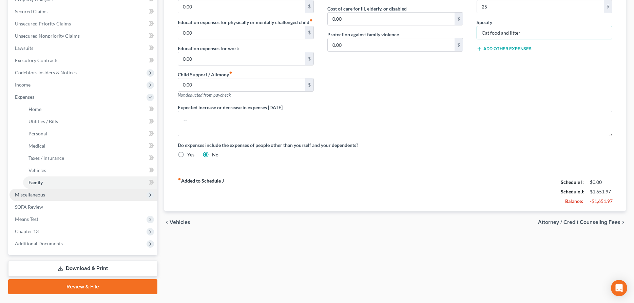
type input "Cat food and litter"
click at [35, 193] on span "Miscellaneous" at bounding box center [30, 195] width 30 height 6
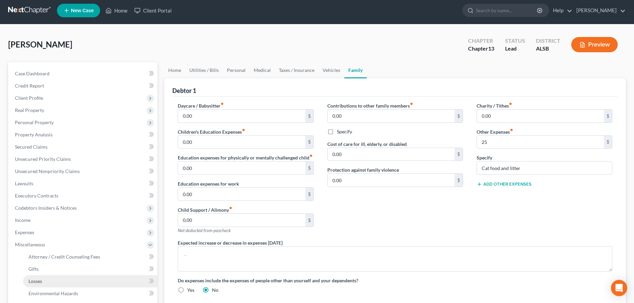
scroll to position [0, 0]
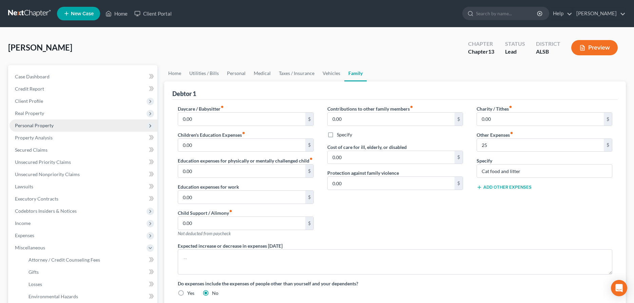
click at [37, 126] on span "Personal Property" at bounding box center [34, 126] width 39 height 6
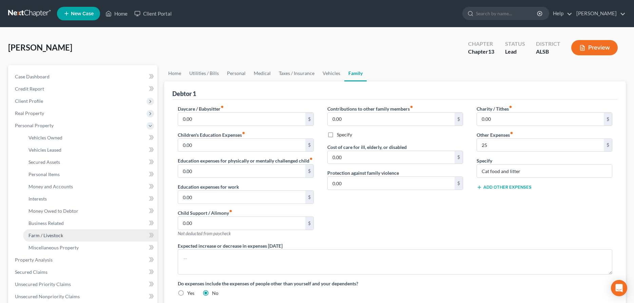
click at [48, 233] on span "Farm / Livestock" at bounding box center [46, 235] width 35 height 6
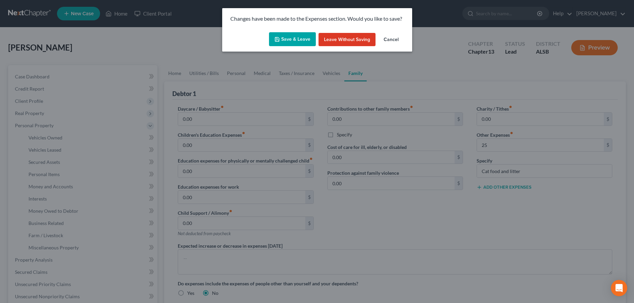
click at [306, 37] on button "Save & Leave" at bounding box center [292, 39] width 47 height 14
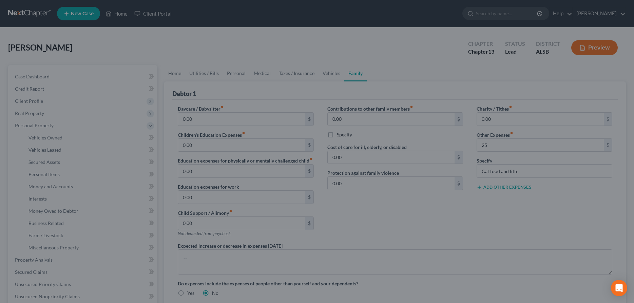
type input "25.00"
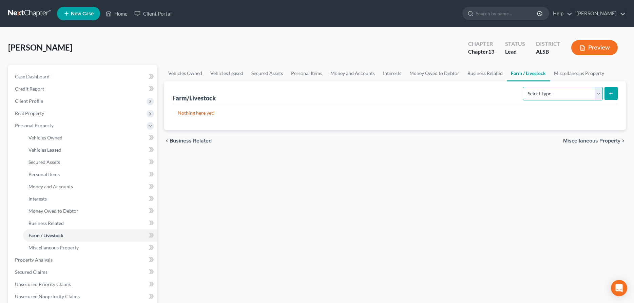
click at [523, 87] on select "Select Type Animals & Livestock Crops: Growing or Harvested Farming Equipment F…" at bounding box center [563, 94] width 80 height 14
click at [330, 199] on div "Vehicles Owned Vehicles Leased Secured Assets Personal Items Money and Accounts…" at bounding box center [395, 267] width 469 height 404
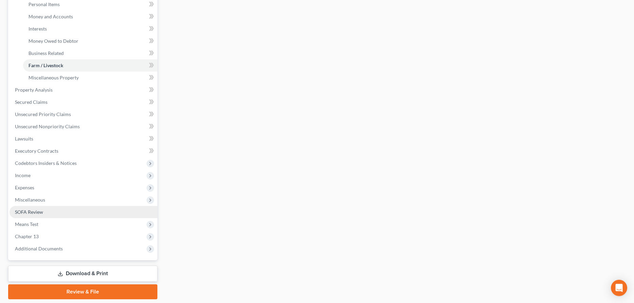
scroll to position [173, 0]
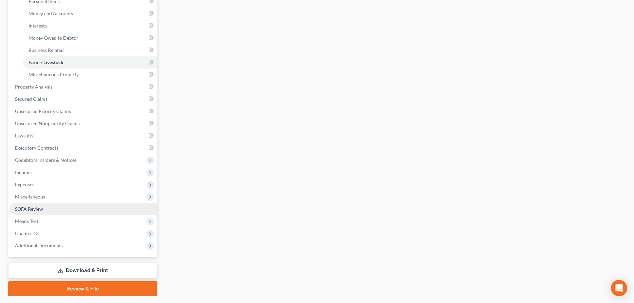
click at [35, 208] on span "SOFA Review" at bounding box center [29, 209] width 28 height 6
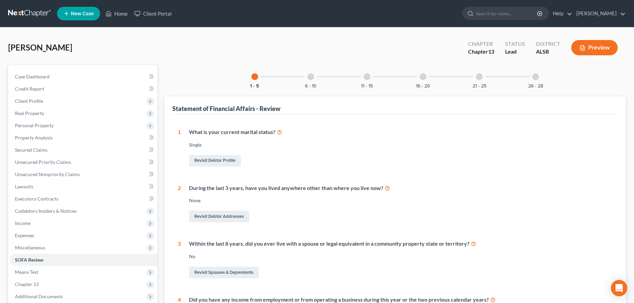
click at [310, 77] on div at bounding box center [310, 76] width 7 height 7
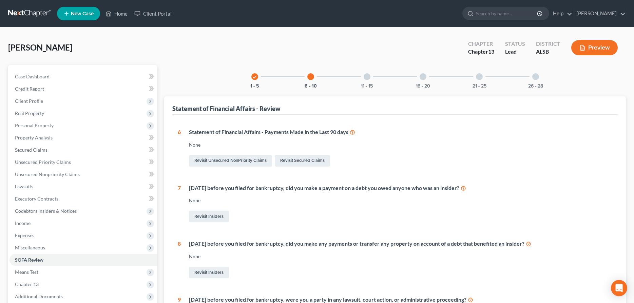
click at [367, 77] on div at bounding box center [367, 76] width 7 height 7
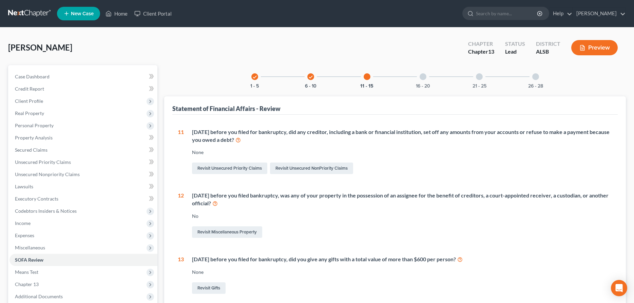
click at [424, 78] on div at bounding box center [423, 76] width 7 height 7
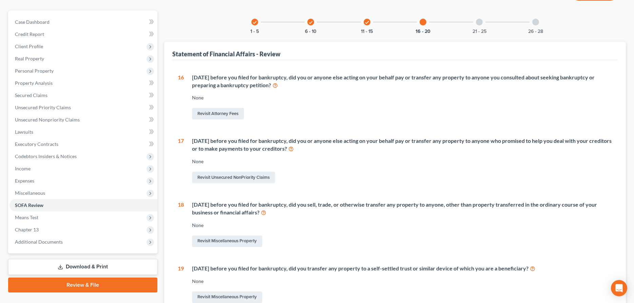
scroll to position [45, 0]
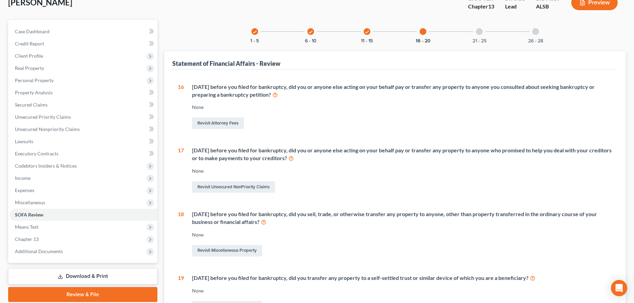
click at [480, 33] on div at bounding box center [479, 31] width 7 height 7
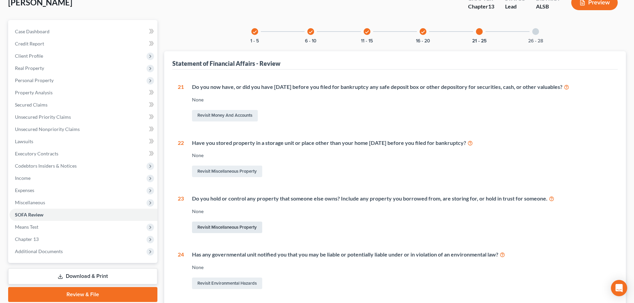
click at [221, 226] on link "Revisit Miscellaneous Property" at bounding box center [227, 228] width 70 height 12
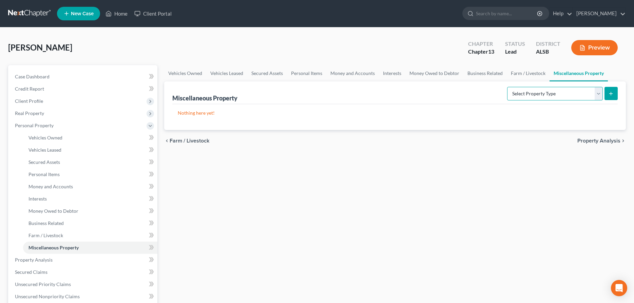
click at [507, 87] on select "Select Property Type Assigned for Creditor Benefit [DATE] Holding for Another N…" at bounding box center [555, 94] width 96 height 14
select select "holding_for_another"
click option "Holding for Another" at bounding box center [0, 0] width 0 height 0
click at [611, 91] on icon "submit" at bounding box center [610, 93] width 5 height 5
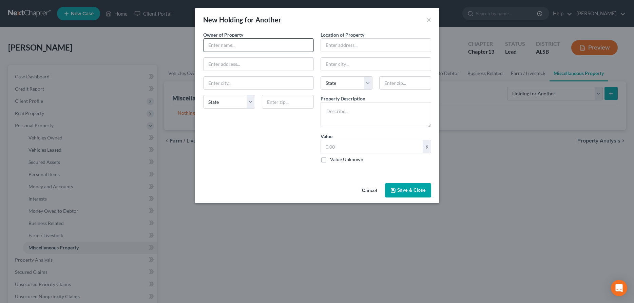
click at [241, 45] on input "text" at bounding box center [259, 45] width 110 height 13
type input "Estate of [PERSON_NAME]"
click at [369, 46] on input "text" at bounding box center [376, 45] width 110 height 13
type input "[STREET_ADDRESS]"
click at [362, 63] on input "text" at bounding box center [376, 64] width 110 height 13
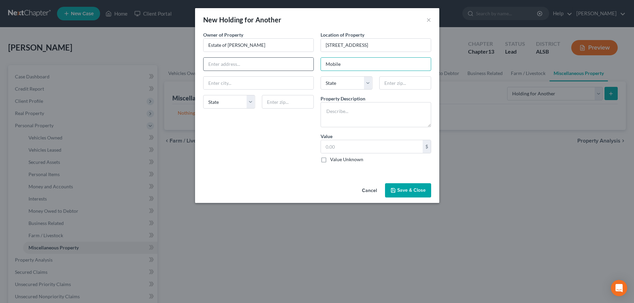
type input "Mobile"
click at [215, 66] on input "text" at bounding box center [259, 64] width 110 height 13
type input "P.O. Box 2022"
type input "Mobile"
click at [321, 76] on select "State [US_STATE] AK AR AZ CA CO CT DE DC [GEOGRAPHIC_DATA] [GEOGRAPHIC_DATA] GU…" at bounding box center [347, 83] width 52 height 14
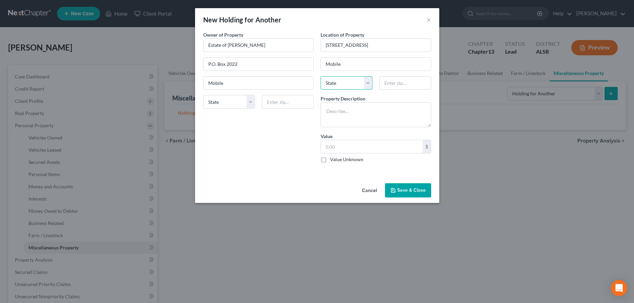
select select "0"
click option "AL" at bounding box center [0, 0] width 0 height 0
click at [404, 83] on input "text" at bounding box center [405, 83] width 52 height 14
type input "36652"
select select "0"
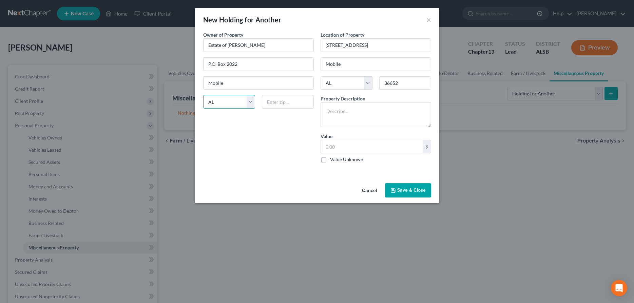
click option "AL" at bounding box center [0, 0] width 0 height 0
click at [287, 110] on div "State [US_STATE] AK AR AZ CA CO CT DE DC [GEOGRAPHIC_DATA] [GEOGRAPHIC_DATA] GU…" at bounding box center [258, 104] width 117 height 19
click at [291, 99] on input "text" at bounding box center [288, 102] width 52 height 14
type input "36652"
click at [424, 82] on input "36652" at bounding box center [405, 83] width 52 height 14
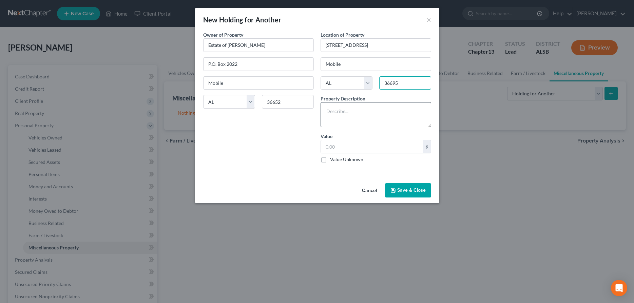
type input "36695"
click at [332, 106] on textarea at bounding box center [376, 114] width 111 height 25
type textarea "Household furniture and personal items all belong to the Estate of [PERSON_NAME…"
click at [330, 159] on label "Value Unknown" at bounding box center [346, 159] width 33 height 7
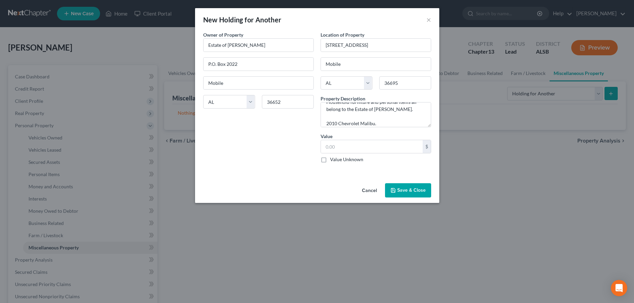
click at [333, 159] on input "Value Unknown" at bounding box center [335, 158] width 4 height 4
checkbox input "true"
type input "0.00"
click at [408, 189] on button "Save & Close" at bounding box center [408, 190] width 46 height 14
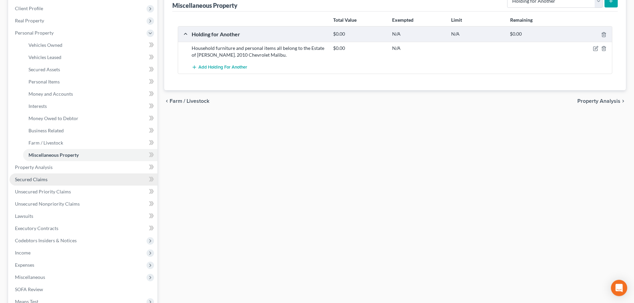
scroll to position [104, 0]
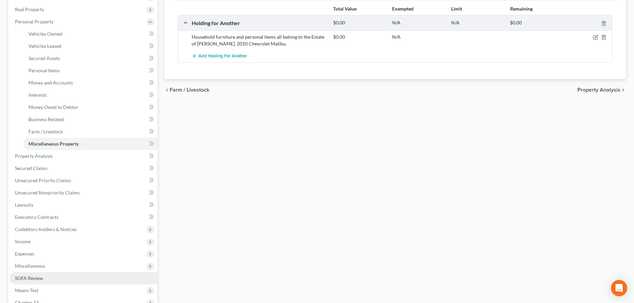
click at [34, 276] on span "SOFA Review" at bounding box center [29, 278] width 28 height 6
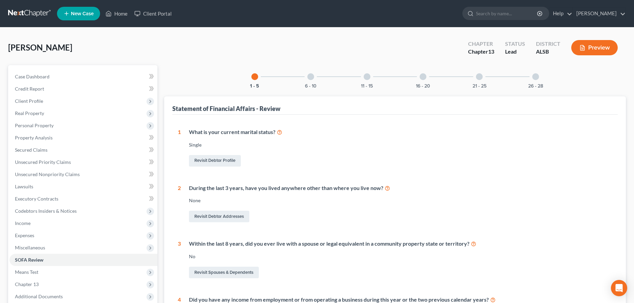
click at [308, 77] on div at bounding box center [310, 76] width 7 height 7
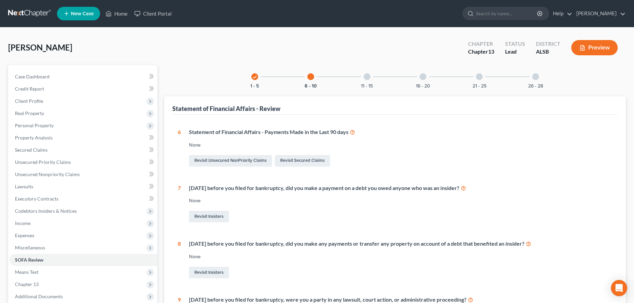
click at [365, 75] on div at bounding box center [367, 76] width 7 height 7
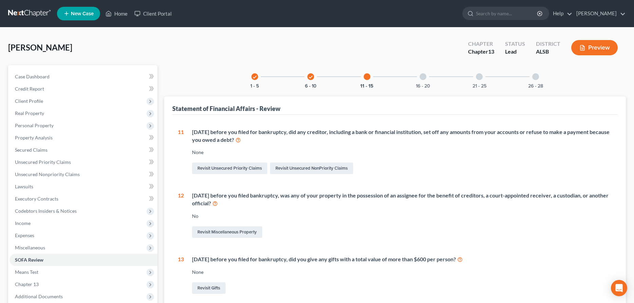
click at [424, 76] on div at bounding box center [423, 76] width 7 height 7
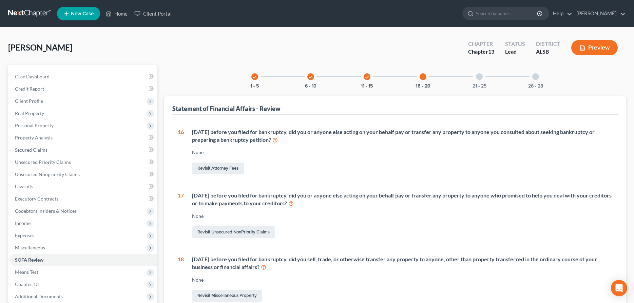
click at [479, 74] on div at bounding box center [479, 76] width 7 height 7
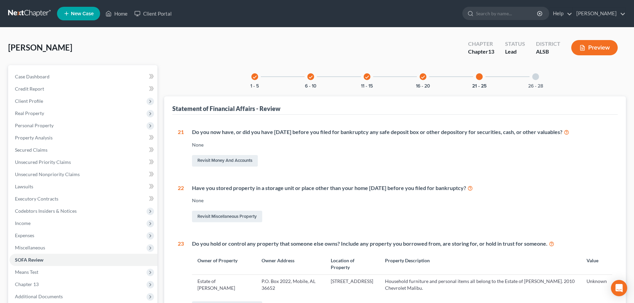
click at [537, 76] on div at bounding box center [535, 76] width 7 height 7
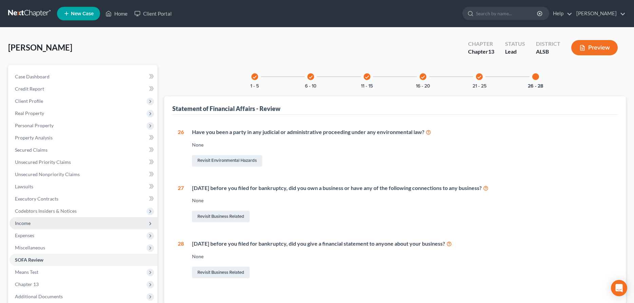
click at [25, 223] on span "Income" at bounding box center [23, 223] width 16 height 6
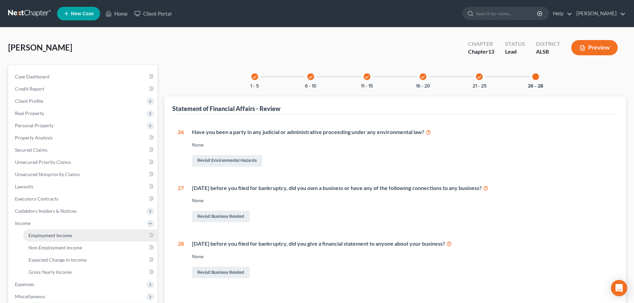
click at [54, 234] on span "Employment Income" at bounding box center [50, 235] width 43 height 6
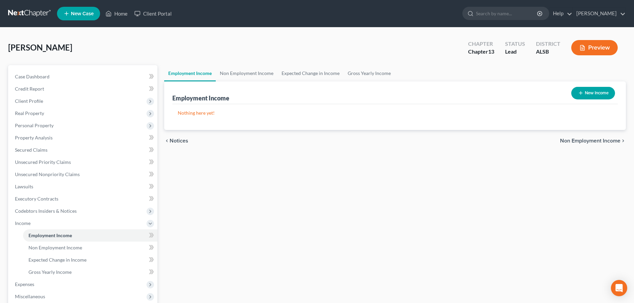
click at [597, 91] on button "New Income" at bounding box center [593, 93] width 44 height 13
select select "0"
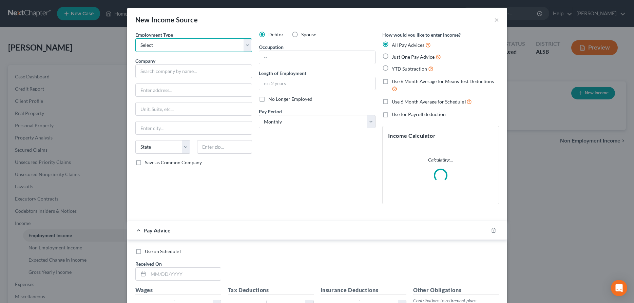
click at [135, 38] on select "Select Full or [DEMOGRAPHIC_DATA] Employment Self Employment" at bounding box center [193, 45] width 117 height 14
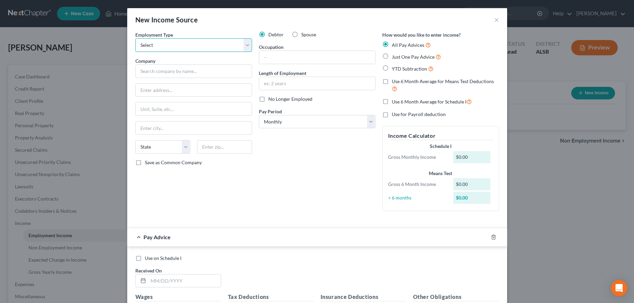
select select "1"
click option "Self Employment" at bounding box center [0, 0] width 0 height 0
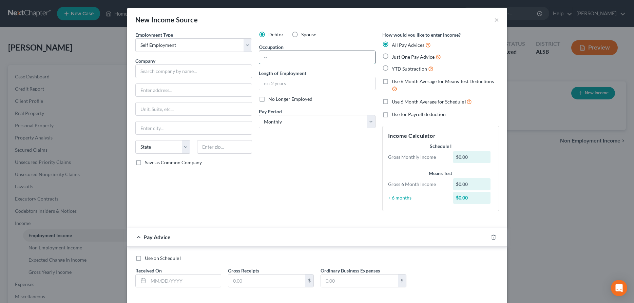
click at [274, 58] on input "text" at bounding box center [317, 57] width 116 height 13
type input "Painter"
click at [274, 86] on input "text" at bounding box center [317, 83] width 116 height 13
type input "4"
type input "10 years"
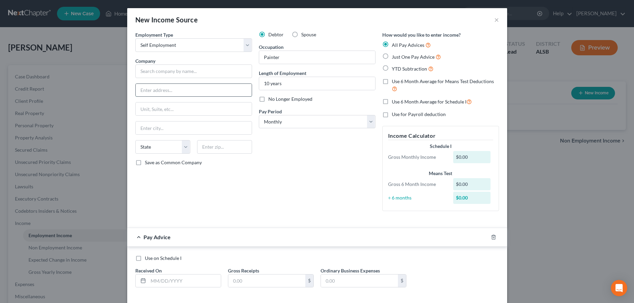
click at [156, 92] on input "text" at bounding box center [194, 90] width 116 height 13
type input "[STREET_ADDRESS]"
type input "Mobile"
type input "36695"
select select "0"
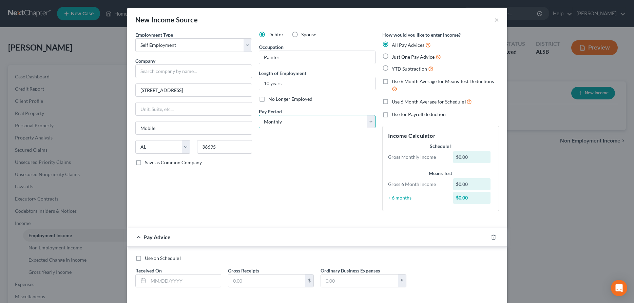
click at [259, 115] on select "Select Monthly Twice Monthly Every Other Week Weekly" at bounding box center [317, 122] width 117 height 14
click option "Monthly" at bounding box center [0, 0] width 0 height 0
click at [392, 56] on label "Just One Pay Advice" at bounding box center [416, 57] width 49 height 8
click at [395, 56] on input "Just One Pay Advice" at bounding box center [397, 55] width 4 height 4
radio input "true"
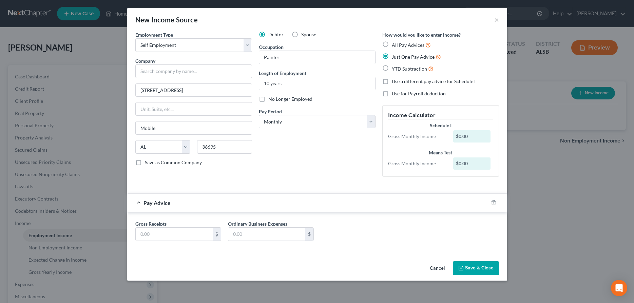
click at [473, 135] on div "$0.00" at bounding box center [471, 136] width 37 height 12
click at [166, 234] on input "text" at bounding box center [174, 234] width 77 height 13
type input "2,500"
type input "500"
click at [474, 268] on button "Save & Close" at bounding box center [476, 268] width 46 height 14
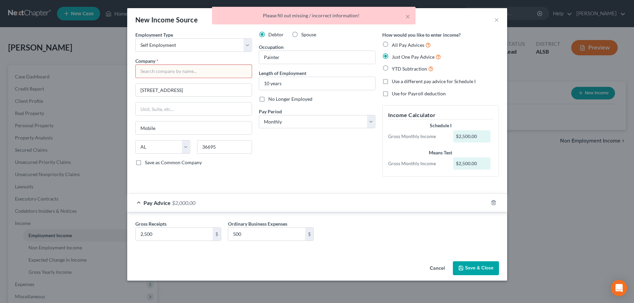
click at [178, 75] on input "text" at bounding box center [193, 71] width 117 height 14
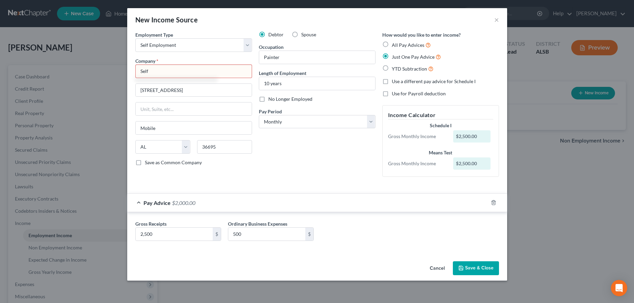
type input "Self"
click at [476, 269] on button "Save & Close" at bounding box center [476, 268] width 46 height 14
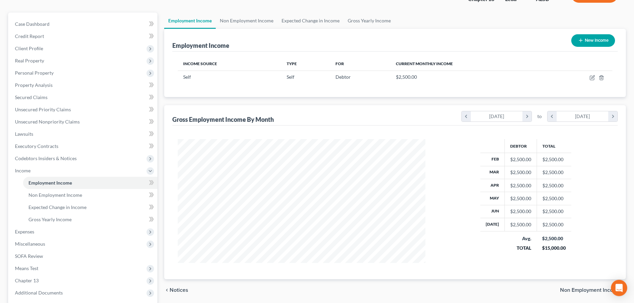
scroll to position [104, 0]
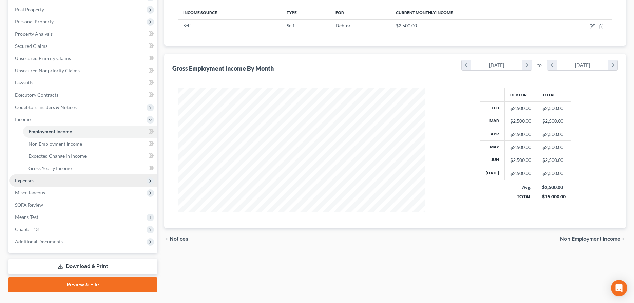
click at [29, 178] on span "Expenses" at bounding box center [24, 180] width 19 height 6
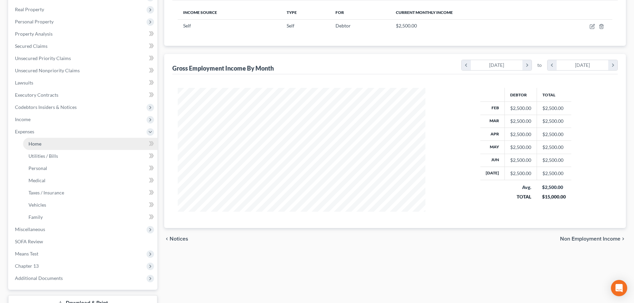
click at [38, 143] on span "Home" at bounding box center [35, 144] width 13 height 6
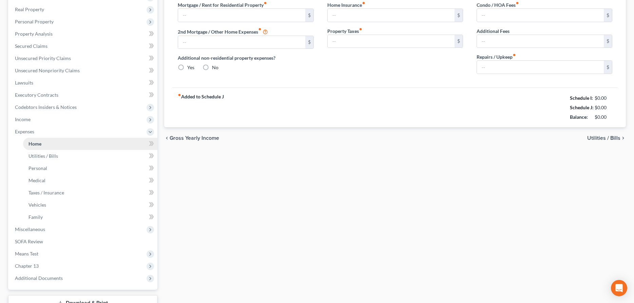
type input "930.32"
type input "226.65"
radio input "true"
type input "0.00"
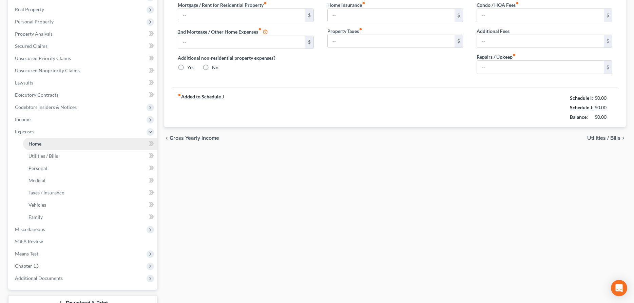
type input "0.00"
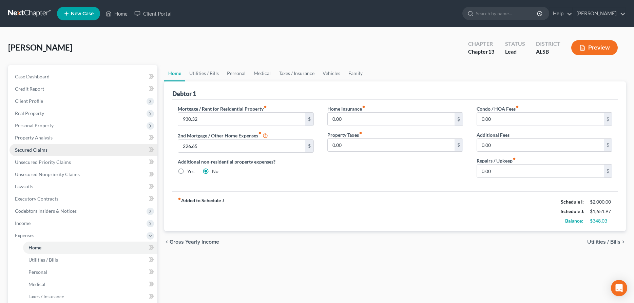
click at [42, 150] on span "Secured Claims" at bounding box center [31, 150] width 33 height 6
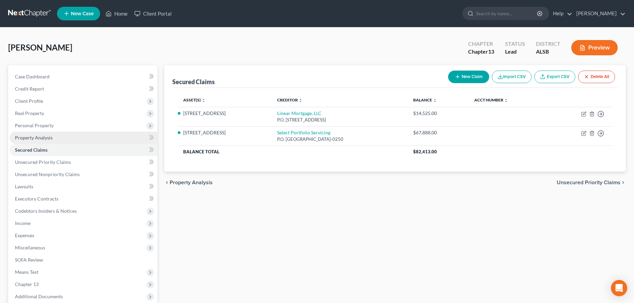
click at [35, 136] on span "Property Analysis" at bounding box center [34, 138] width 38 height 6
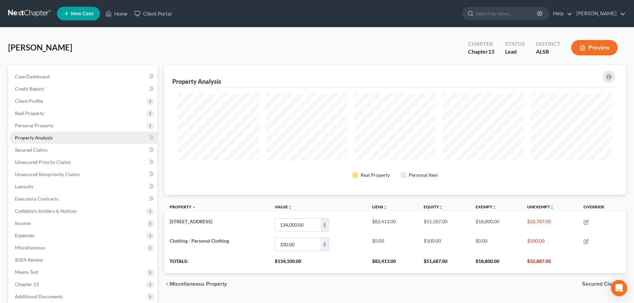
scroll to position [130, 462]
click at [36, 234] on span "Expenses" at bounding box center [84, 235] width 148 height 12
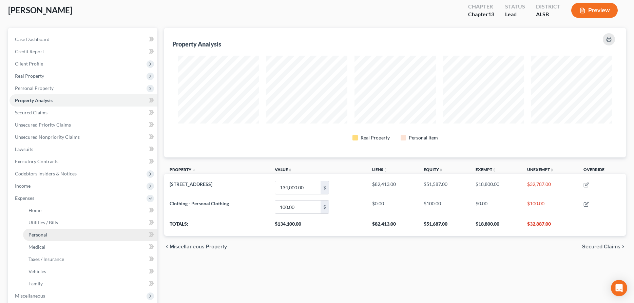
scroll to position [69, 0]
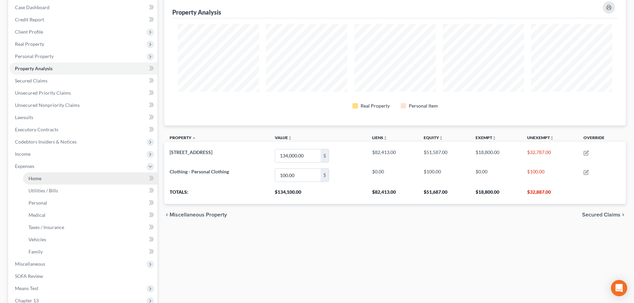
click at [37, 177] on span "Home" at bounding box center [35, 178] width 13 height 6
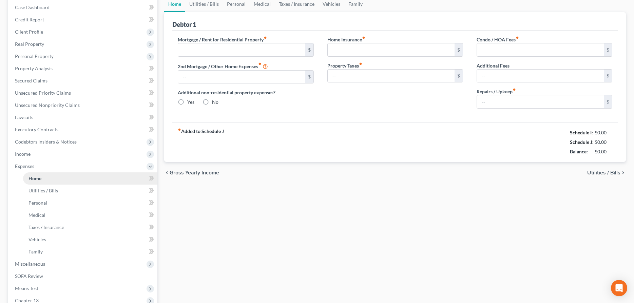
type input "930.32"
type input "226.65"
radio input "true"
type input "0.00"
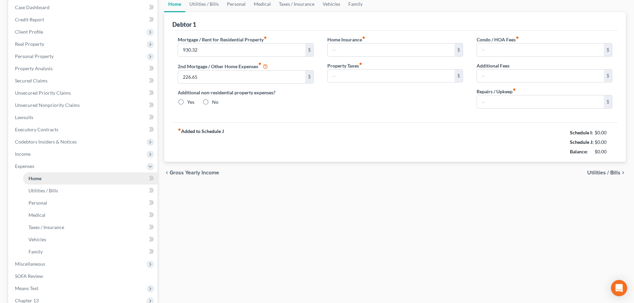
type input "0.00"
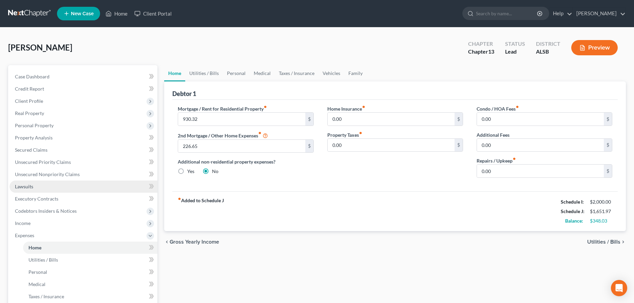
scroll to position [104, 0]
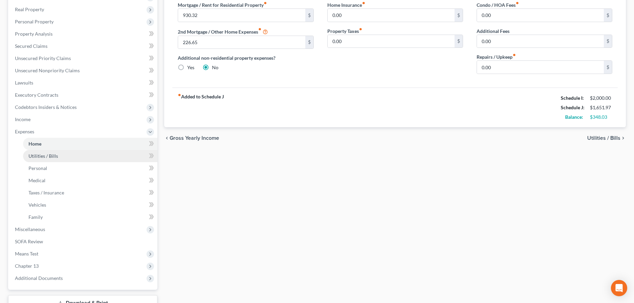
click at [38, 156] on span "Utilities / Bills" at bounding box center [44, 156] width 30 height 6
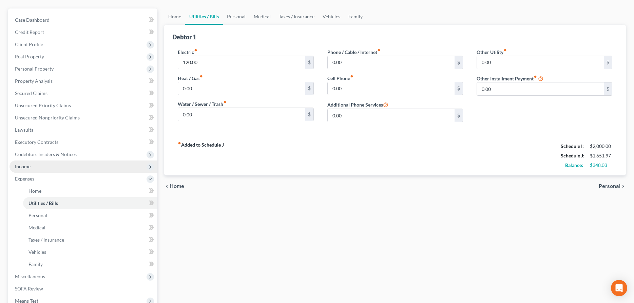
scroll to position [69, 0]
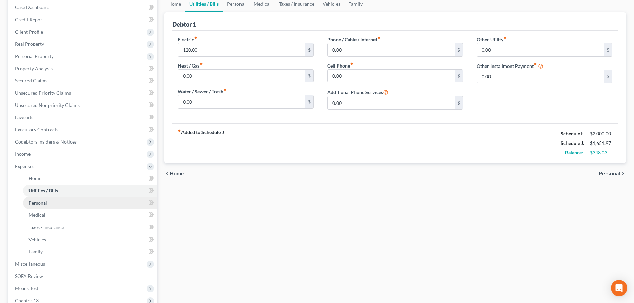
click at [39, 204] on span "Personal" at bounding box center [38, 203] width 19 height 6
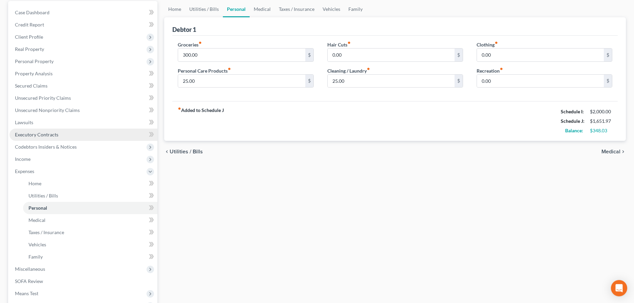
scroll to position [69, 0]
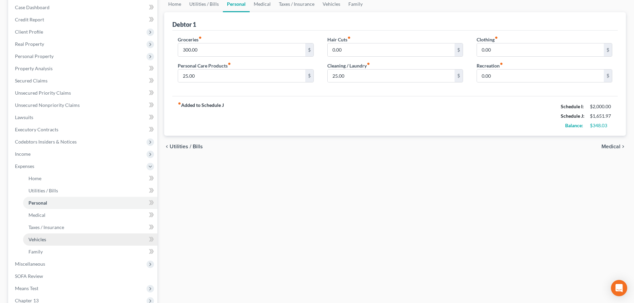
click at [40, 242] on span "Vehicles" at bounding box center [38, 240] width 18 height 6
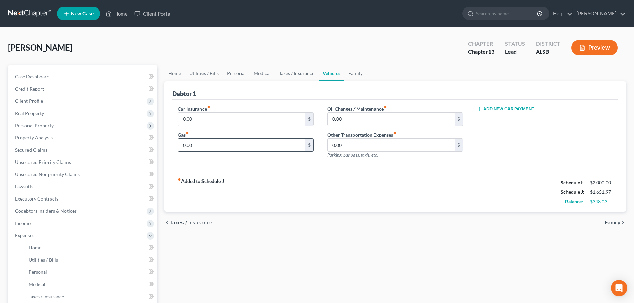
click at [201, 147] on input "0.00" at bounding box center [241, 145] width 127 height 13
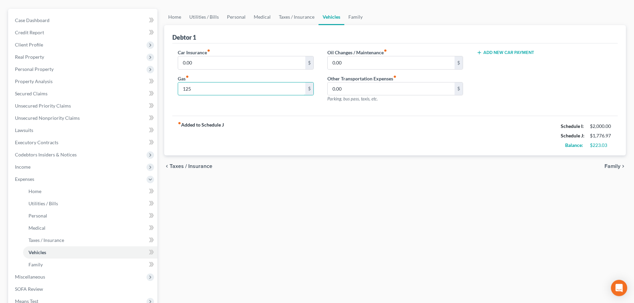
scroll to position [69, 0]
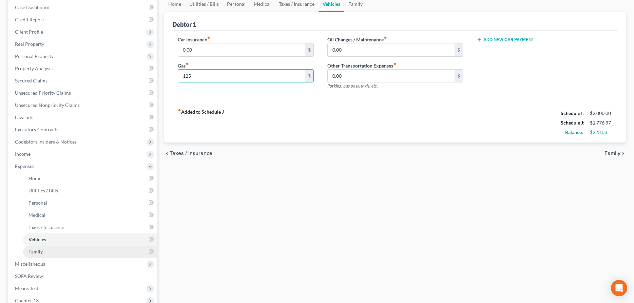
type input "125"
click at [50, 251] on link "Family" at bounding box center [90, 252] width 134 height 12
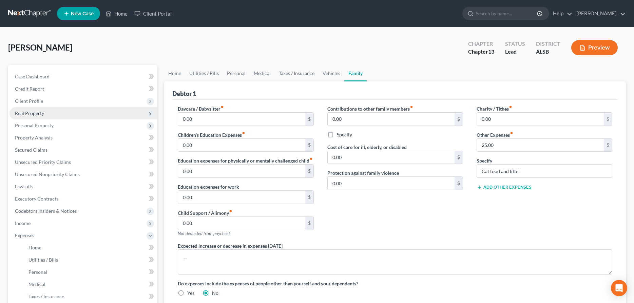
click at [35, 112] on span "Real Property" at bounding box center [29, 113] width 29 height 6
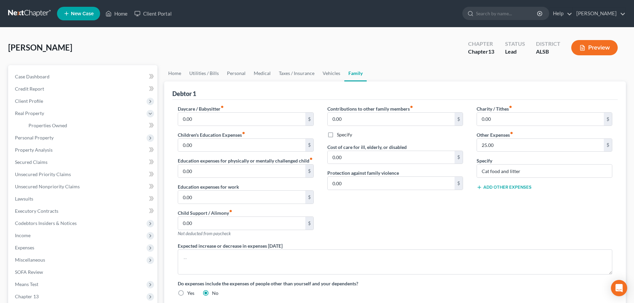
click at [596, 44] on button "Preview" at bounding box center [594, 47] width 46 height 15
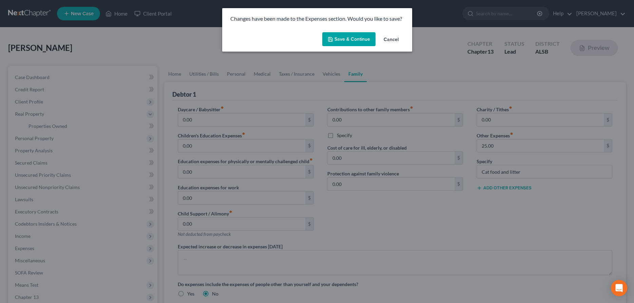
click at [350, 35] on button "Save & Continue" at bounding box center [348, 39] width 53 height 14
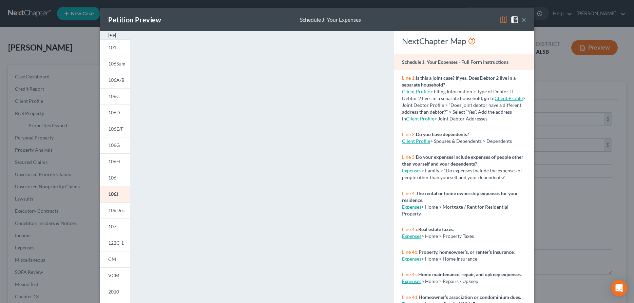
click at [523, 19] on button "×" at bounding box center [524, 20] width 5 height 8
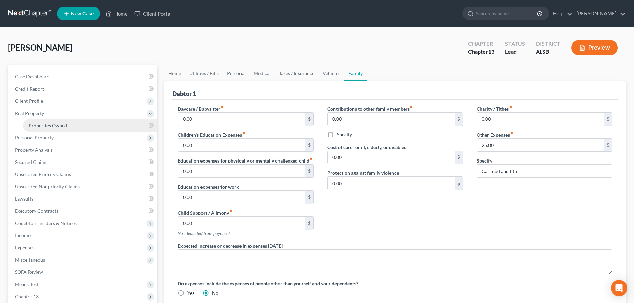
click at [40, 126] on span "Properties Owned" at bounding box center [48, 126] width 39 height 6
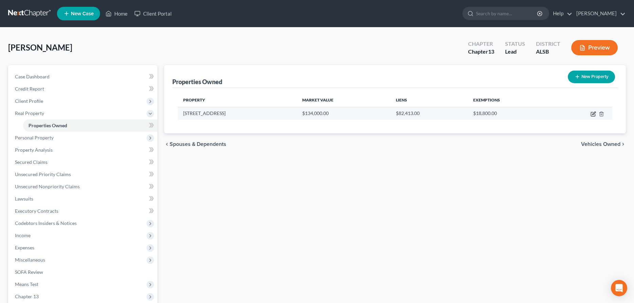
click at [595, 112] on icon "button" at bounding box center [594, 113] width 3 height 3
select select "0"
select select "48"
select select "0"
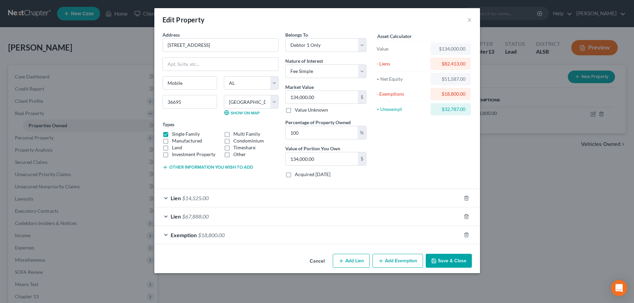
click at [190, 217] on span "$67,888.00" at bounding box center [195, 216] width 26 height 6
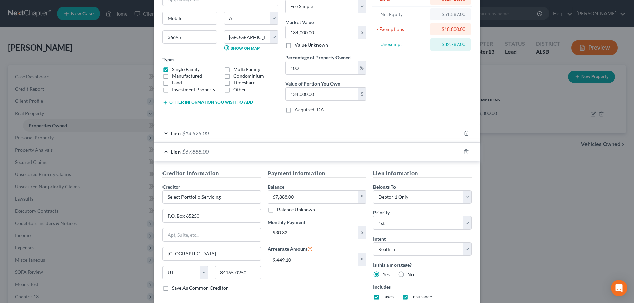
scroll to position [69, 0]
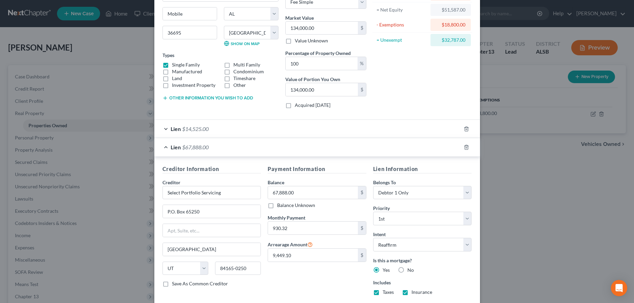
click at [512, 221] on div "Edit Property × Address * [GEOGRAPHIC_DATA] [GEOGRAPHIC_DATA] [US_STATE][GEOGRA…" at bounding box center [317, 151] width 634 height 303
click at [527, 217] on div "Edit Property × Address * [GEOGRAPHIC_DATA] [GEOGRAPHIC_DATA] [US_STATE][GEOGRA…" at bounding box center [317, 151] width 634 height 303
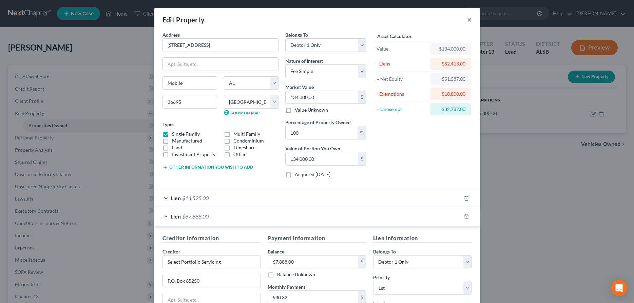
click at [470, 18] on button "×" at bounding box center [469, 20] width 5 height 8
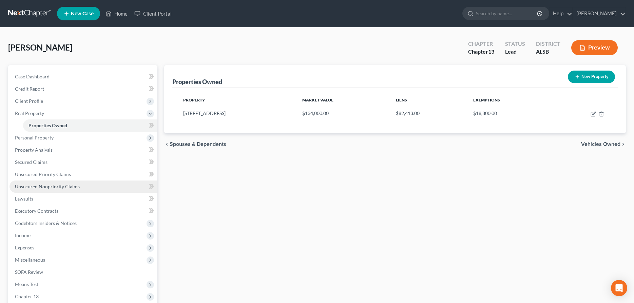
click at [56, 186] on span "Unsecured Nonpriority Claims" at bounding box center [47, 187] width 65 height 6
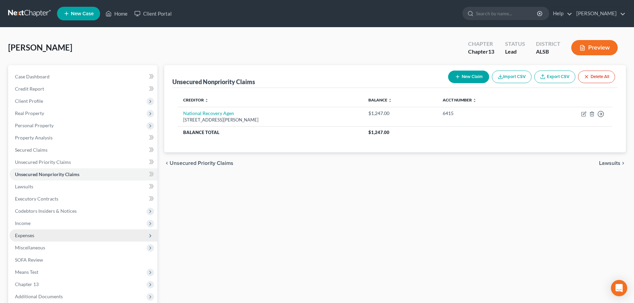
scroll to position [69, 0]
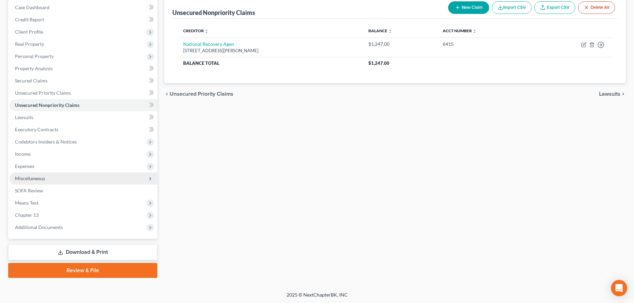
click at [52, 180] on span "Miscellaneous" at bounding box center [84, 178] width 148 height 12
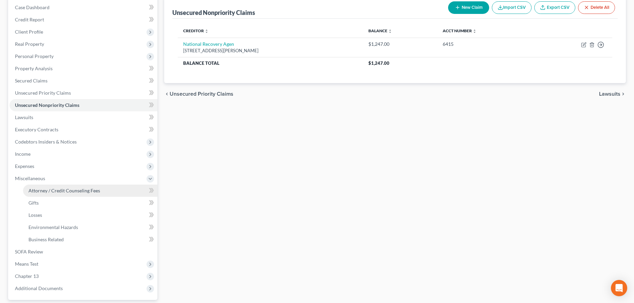
click at [57, 189] on span "Attorney / Credit Counseling Fees" at bounding box center [65, 191] width 72 height 6
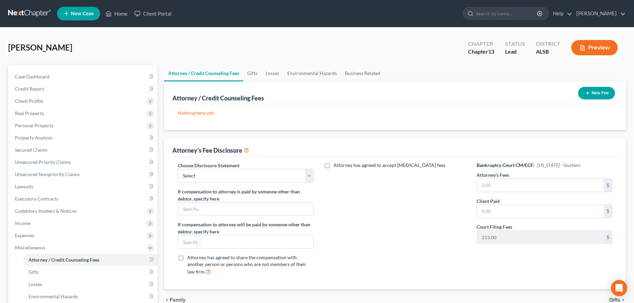
click at [596, 92] on button "New Fee" at bounding box center [596, 93] width 37 height 13
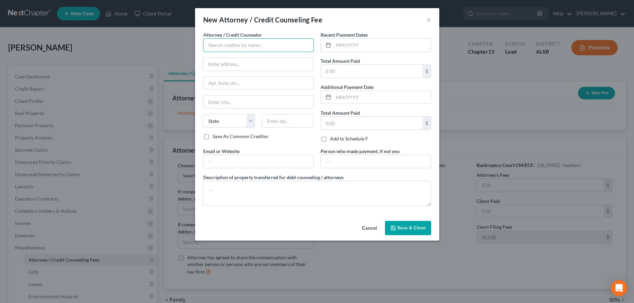
click at [258, 42] on input "text" at bounding box center [258, 45] width 111 height 14
click at [367, 228] on button "Cancel" at bounding box center [370, 229] width 26 height 14
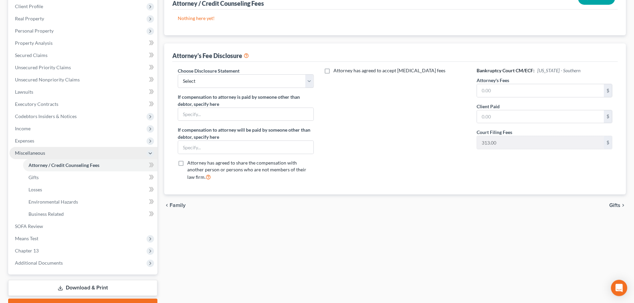
scroll to position [130, 0]
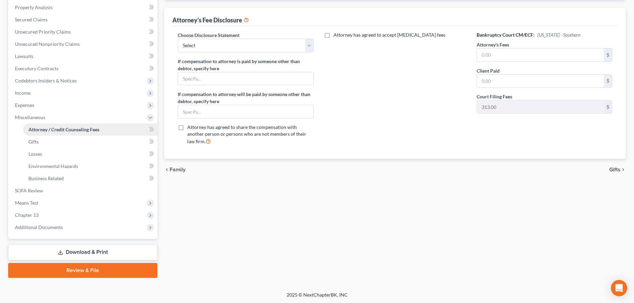
click at [56, 128] on span "Attorney / Credit Counseling Fees" at bounding box center [64, 130] width 71 height 6
click at [178, 39] on select "Select Disclosure of Attorney Fee" at bounding box center [246, 46] width 136 height 14
select select "0"
click option "Disclosure of Attorney Fee" at bounding box center [0, 0] width 0 height 0
click at [584, 53] on input "text" at bounding box center [540, 55] width 127 height 13
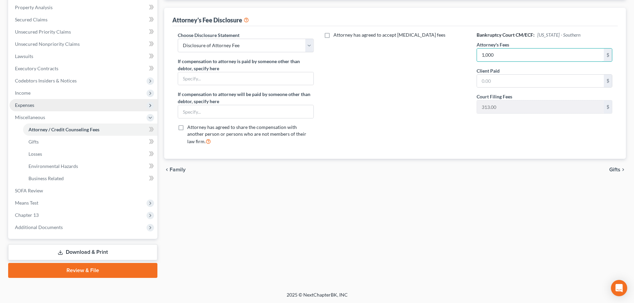
type input "1,000"
click at [27, 104] on span "Expenses" at bounding box center [24, 105] width 19 height 6
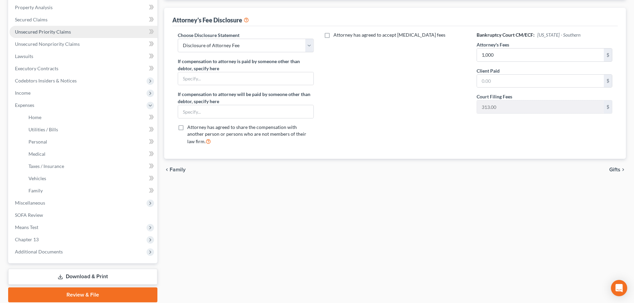
click at [38, 34] on span "Unsecured Priority Claims" at bounding box center [43, 32] width 56 height 6
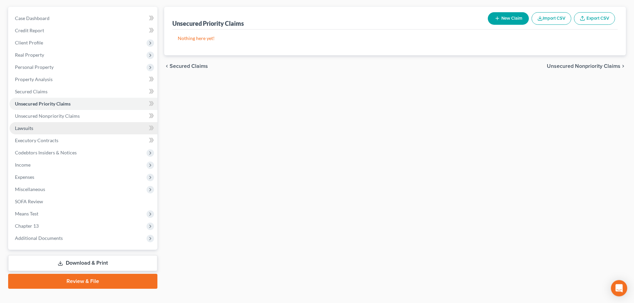
scroll to position [69, 0]
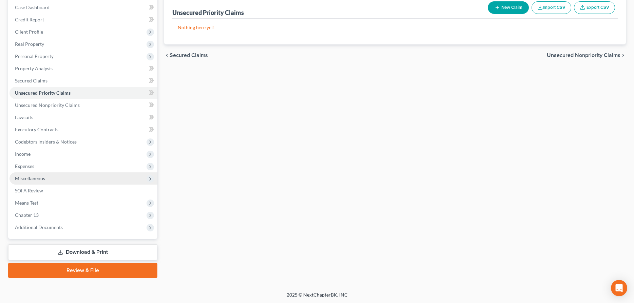
click at [30, 179] on span "Miscellaneous" at bounding box center [30, 178] width 30 height 6
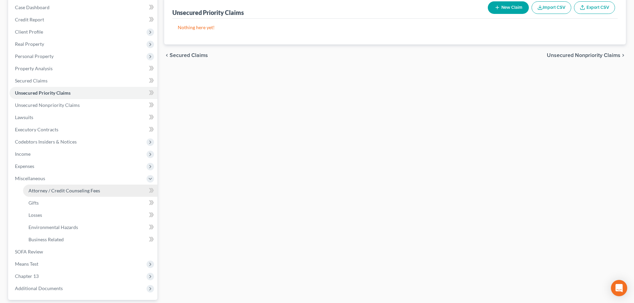
click at [47, 189] on span "Attorney / Credit Counseling Fees" at bounding box center [65, 191] width 72 height 6
select select "0"
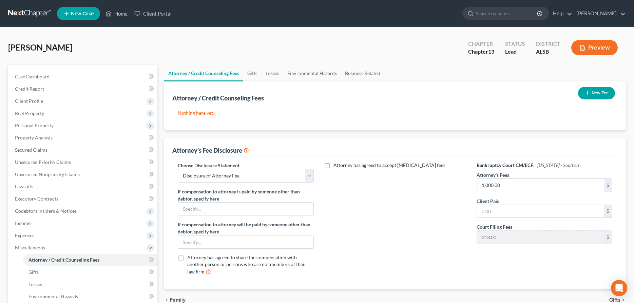
click at [597, 48] on button "Preview" at bounding box center [594, 47] width 46 height 15
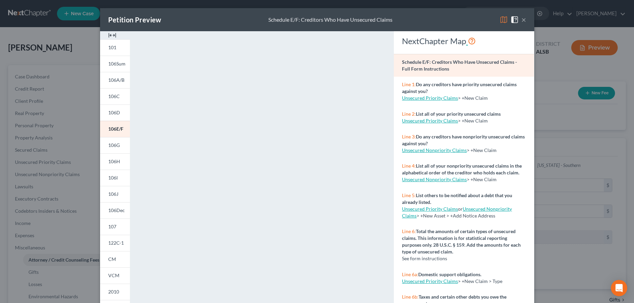
click at [526, 20] on button "×" at bounding box center [524, 20] width 5 height 8
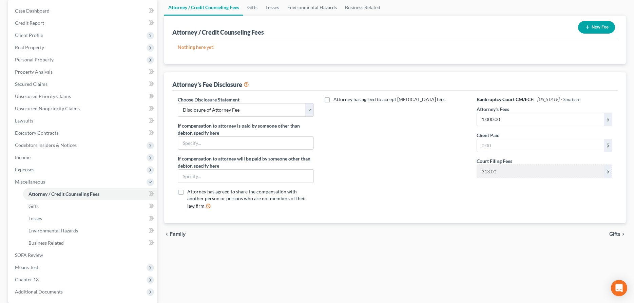
scroll to position [104, 0]
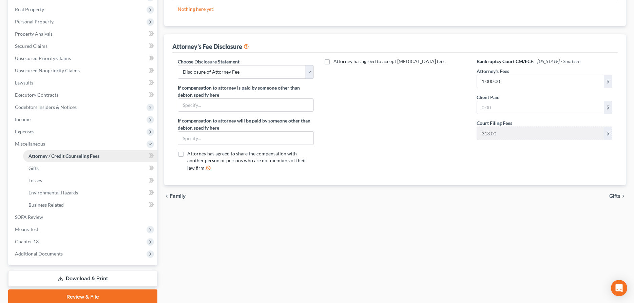
click at [40, 157] on span "Attorney / Credit Counseling Fees" at bounding box center [64, 156] width 71 height 6
click at [36, 154] on span "Attorney / Credit Counseling Fees" at bounding box center [64, 156] width 71 height 6
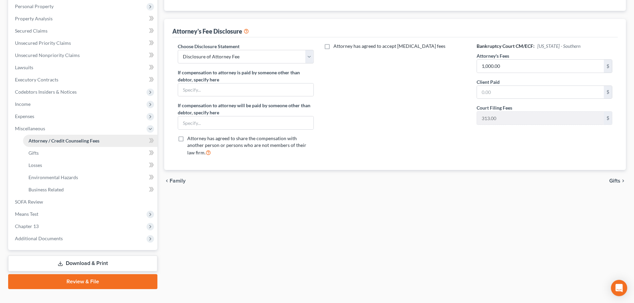
scroll to position [130, 0]
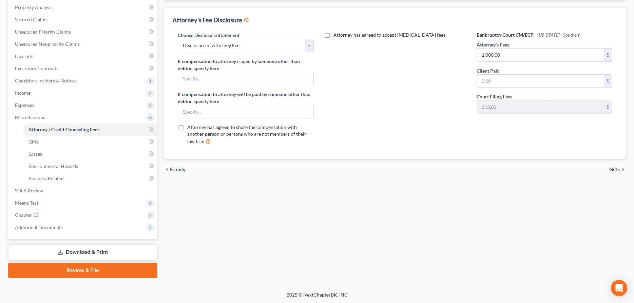
click at [76, 271] on link "Review & File" at bounding box center [82, 270] width 149 height 15
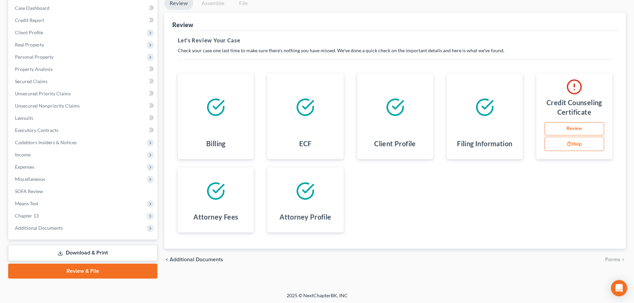
scroll to position [69, 0]
click at [214, 193] on icon at bounding box center [215, 190] width 19 height 19
click at [568, 127] on link "Review" at bounding box center [575, 128] width 60 height 14
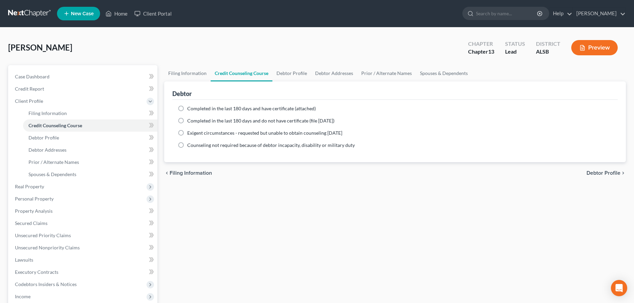
click at [187, 133] on label "Exigent circumstances - requested but unable to obtain counseling [DATE]" at bounding box center [264, 133] width 155 height 7
click at [190, 133] on input "Exigent circumstances - requested but unable to obtain counseling [DATE]" at bounding box center [192, 132] width 4 height 4
radio input "true"
click at [594, 47] on button "Preview" at bounding box center [594, 47] width 46 height 15
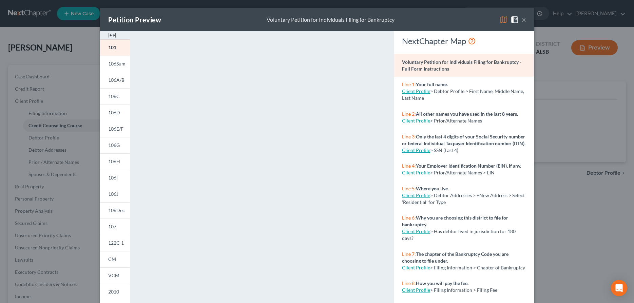
click at [524, 20] on button "×" at bounding box center [524, 20] width 5 height 8
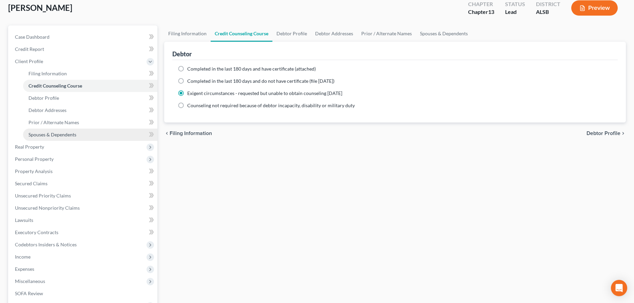
scroll to position [69, 0]
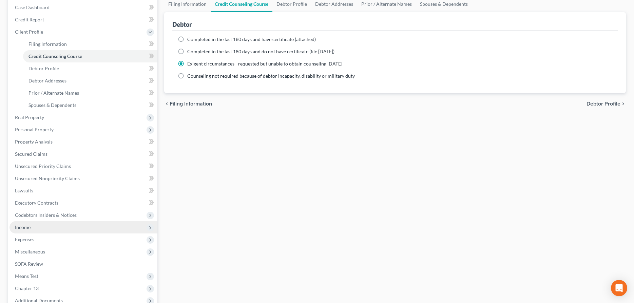
click at [24, 227] on span "Income" at bounding box center [23, 227] width 16 height 6
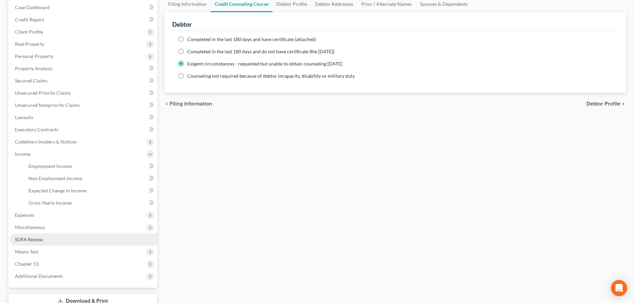
click at [26, 240] on span "SOFA Review" at bounding box center [29, 240] width 28 height 6
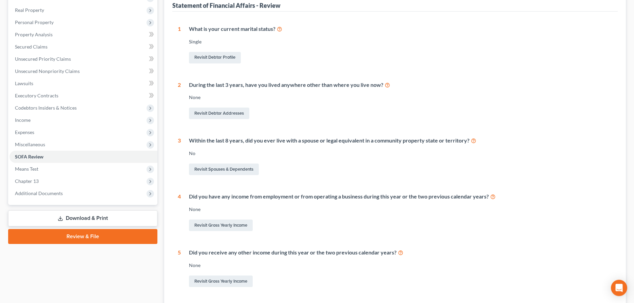
scroll to position [104, 0]
click at [216, 223] on link "Revisit Gross Yearly Income" at bounding box center [221, 225] width 64 height 12
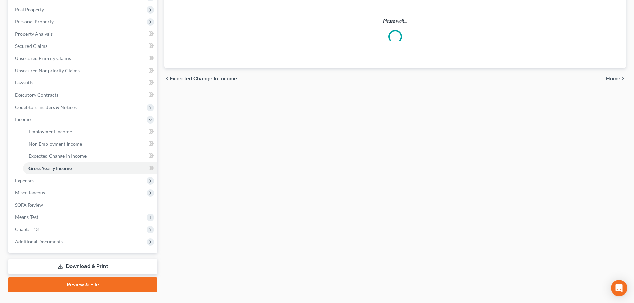
scroll to position [69, 0]
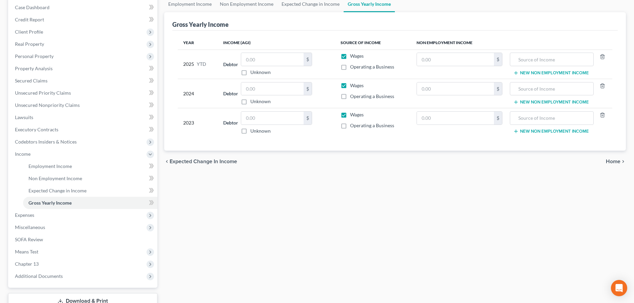
click at [383, 184] on div "Employment Income Non Employment Income Expected Change in Income Gross Yearly …" at bounding box center [395, 161] width 469 height 331
click at [261, 58] on input "text" at bounding box center [272, 59] width 62 height 13
type input "17,500"
click at [250, 101] on label "Unknown" at bounding box center [260, 101] width 20 height 7
click at [253, 101] on input "Unknown" at bounding box center [255, 100] width 4 height 4
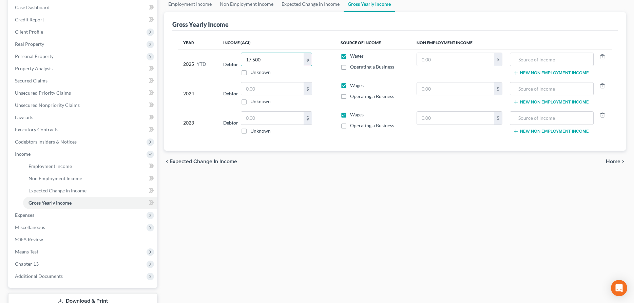
checkbox input "true"
type input "0.00"
click at [250, 133] on label "Unknown" at bounding box center [260, 131] width 20 height 7
click at [253, 132] on input "Unknown" at bounding box center [255, 130] width 4 height 4
checkbox input "true"
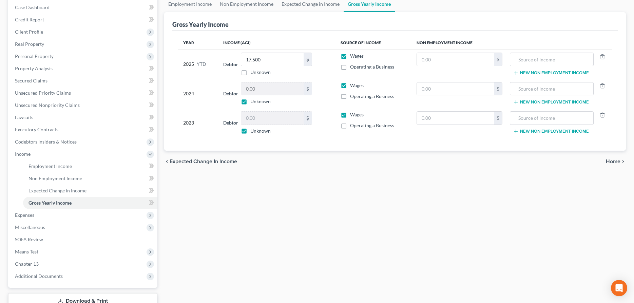
type input "0.00"
drag, startPoint x: 241, startPoint y: 72, endPoint x: 245, endPoint y: 71, distance: 3.8
click at [250, 72] on label "Unknown" at bounding box center [260, 72] width 20 height 7
click at [253, 72] on input "Unknown" at bounding box center [255, 71] width 4 height 4
checkbox input "true"
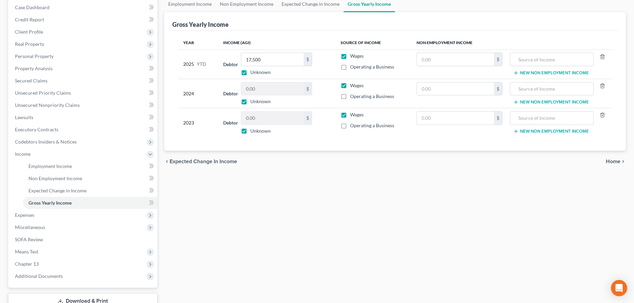
type input "0.00"
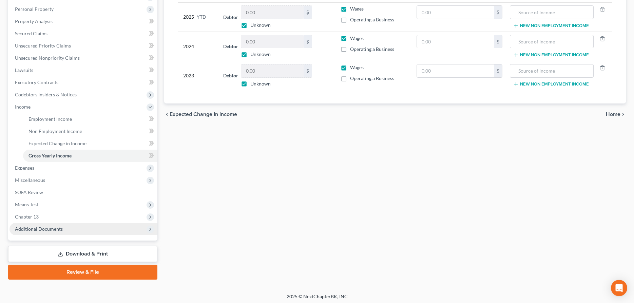
scroll to position [118, 0]
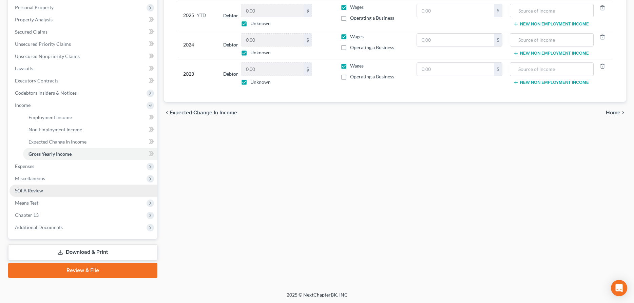
click at [35, 192] on span "SOFA Review" at bounding box center [29, 191] width 28 height 6
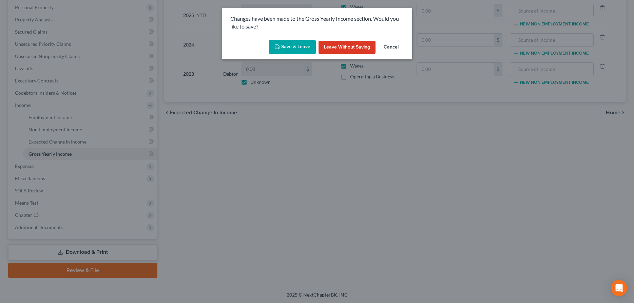
click at [290, 47] on button "Save & Leave" at bounding box center [292, 47] width 47 height 14
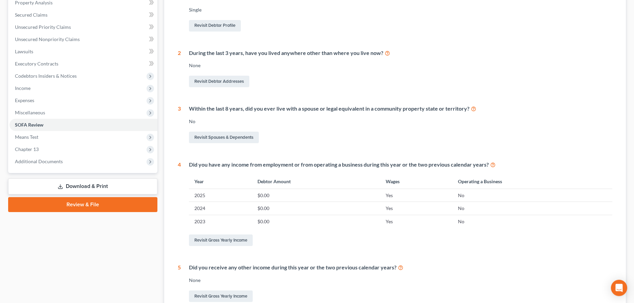
scroll to position [138, 0]
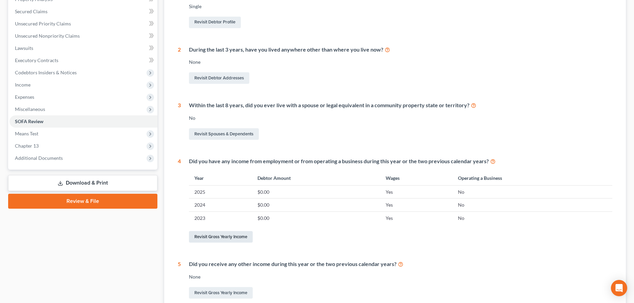
click at [232, 235] on link "Revisit Gross Yearly Income" at bounding box center [221, 237] width 64 height 12
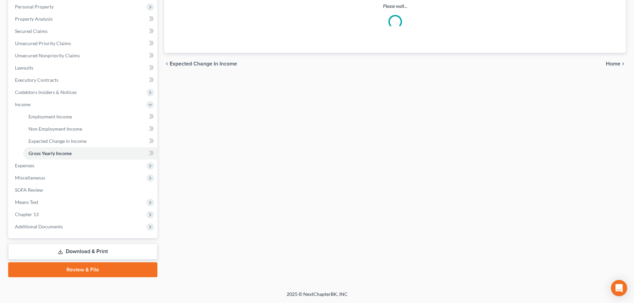
scroll to position [69, 0]
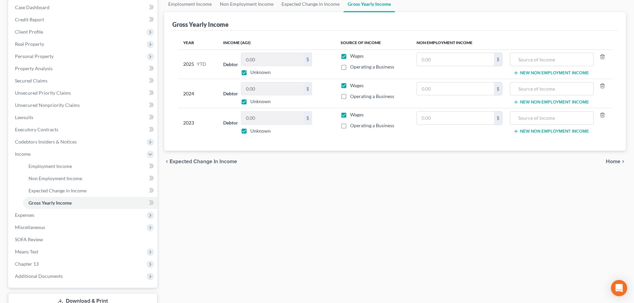
click at [350, 67] on label "Operating a Business" at bounding box center [372, 66] width 44 height 7
click at [353, 67] on input "Operating a Business" at bounding box center [355, 65] width 4 height 4
checkbox input "true"
click at [350, 54] on label "Wages" at bounding box center [357, 56] width 14 height 7
click at [353, 54] on input "Wages" at bounding box center [355, 55] width 4 height 4
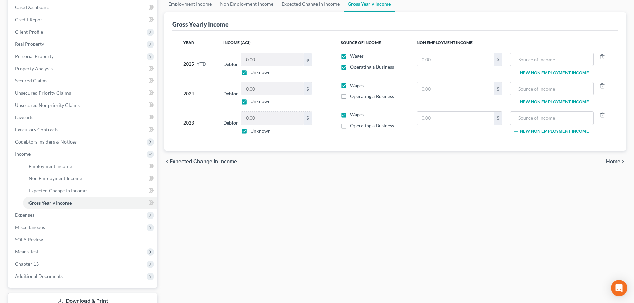
checkbox input "false"
click at [350, 97] on label "Operating a Business" at bounding box center [372, 96] width 44 height 7
click at [353, 97] on input "Operating a Business" at bounding box center [355, 95] width 4 height 4
checkbox input "true"
click at [350, 87] on label "Wages" at bounding box center [357, 85] width 14 height 7
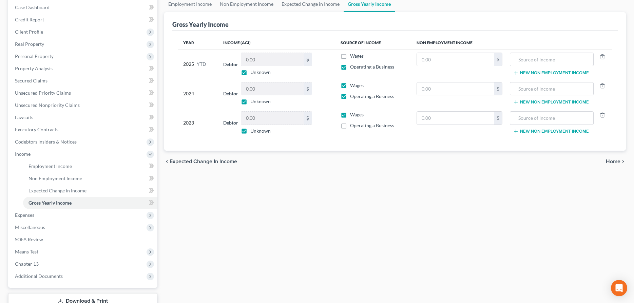
click at [353, 87] on input "Wages" at bounding box center [355, 84] width 4 height 4
checkbox input "false"
click at [350, 126] on label "Operating a Business" at bounding box center [372, 125] width 44 height 7
click at [353, 126] on input "Operating a Business" at bounding box center [355, 124] width 4 height 4
checkbox input "true"
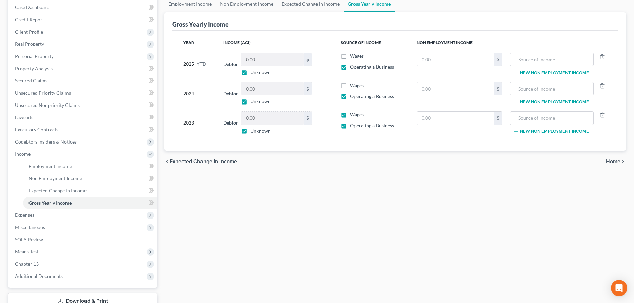
click at [350, 115] on label "Wages" at bounding box center [357, 114] width 14 height 7
click at [353, 115] on input "Wages" at bounding box center [355, 113] width 4 height 4
checkbox input "false"
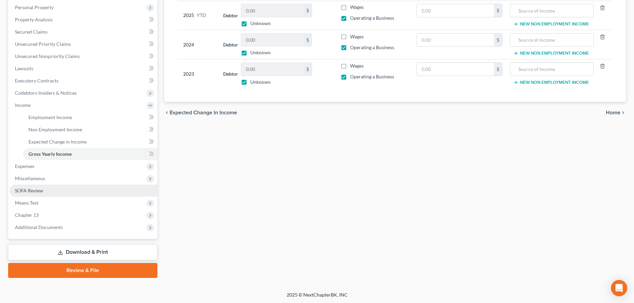
click at [37, 188] on span "SOFA Review" at bounding box center [29, 191] width 28 height 6
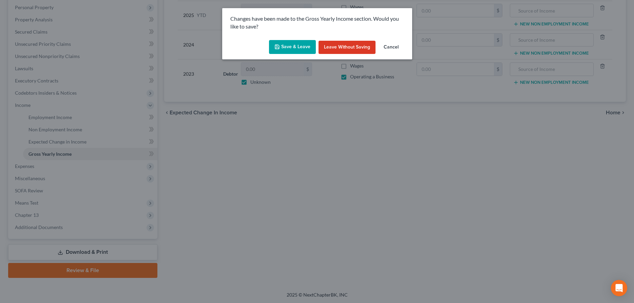
click at [284, 48] on button "Save & Leave" at bounding box center [292, 47] width 47 height 14
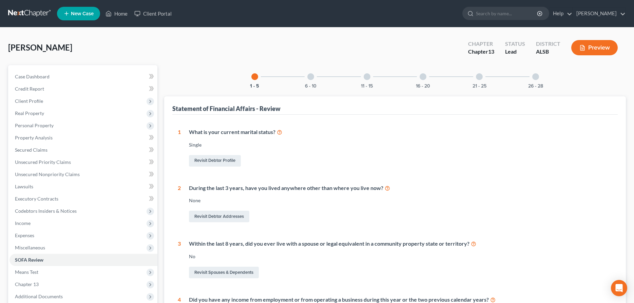
click at [595, 48] on button "Preview" at bounding box center [594, 47] width 46 height 15
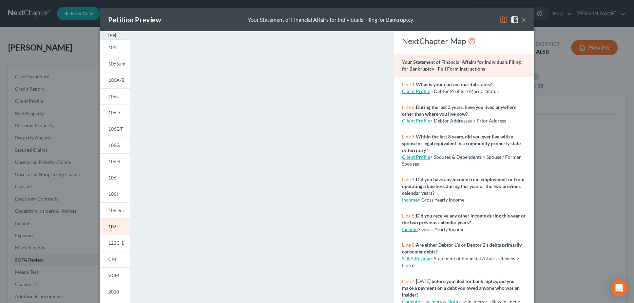
click at [525, 18] on button "×" at bounding box center [524, 20] width 5 height 8
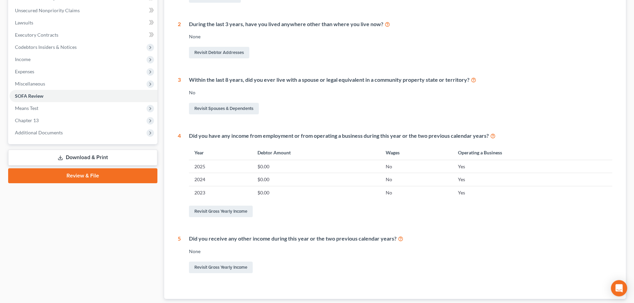
scroll to position [103, 0]
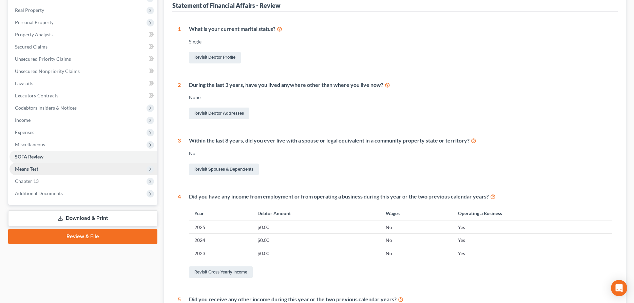
click at [29, 169] on span "Means Test" at bounding box center [26, 169] width 23 height 6
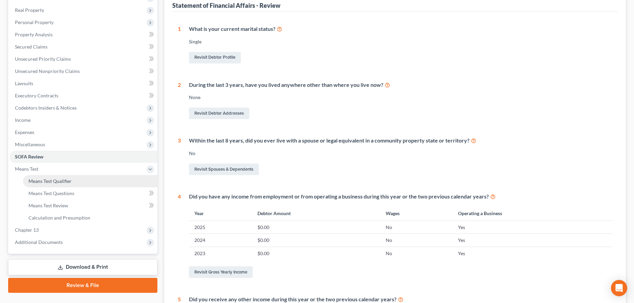
click at [49, 181] on span "Means Test Qualifier" at bounding box center [50, 181] width 43 height 6
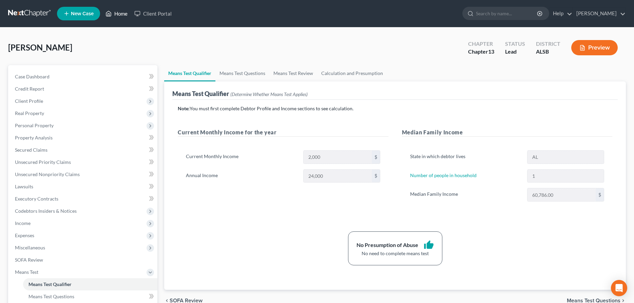
click at [125, 13] on link "Home" at bounding box center [116, 13] width 29 height 12
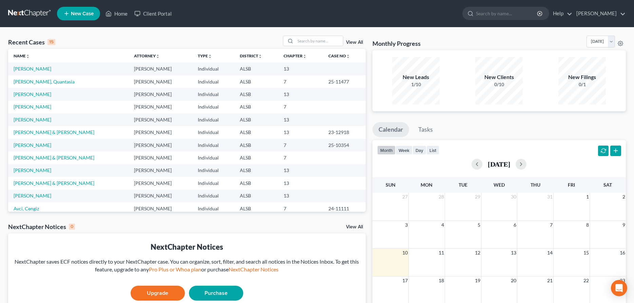
click at [77, 12] on span "New Case" at bounding box center [82, 13] width 23 height 5
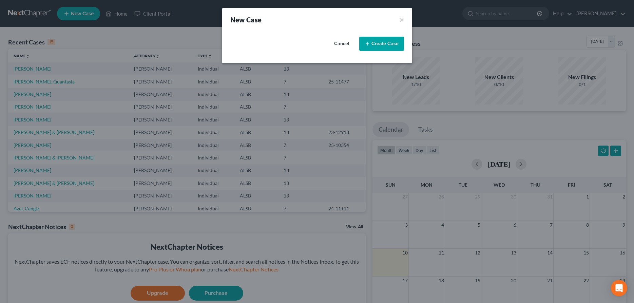
select select "2"
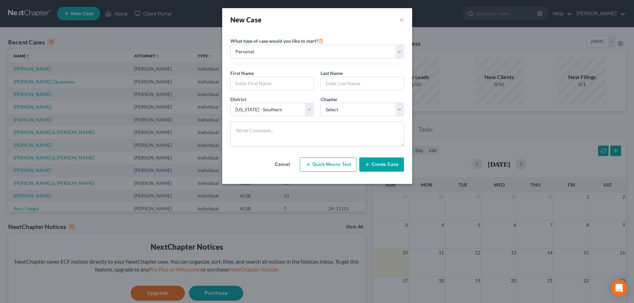
click at [47, 279] on div "New Case × Please select case type * Bankruptcy Bankruptcy What type of case wo…" at bounding box center [317, 151] width 634 height 303
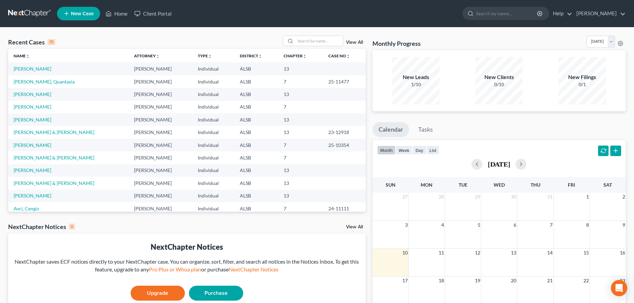
click at [86, 13] on span "New Case" at bounding box center [82, 13] width 23 height 5
select select "2"
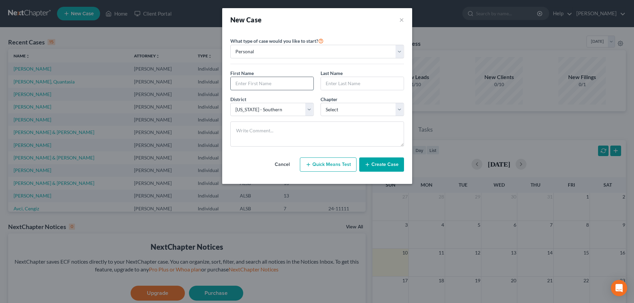
click at [258, 86] on input "text" at bounding box center [272, 83] width 83 height 13
type input "[PERSON_NAME]"
click at [337, 87] on input "text" at bounding box center [362, 83] width 83 height 13
type input "Colbart"
select select "0"
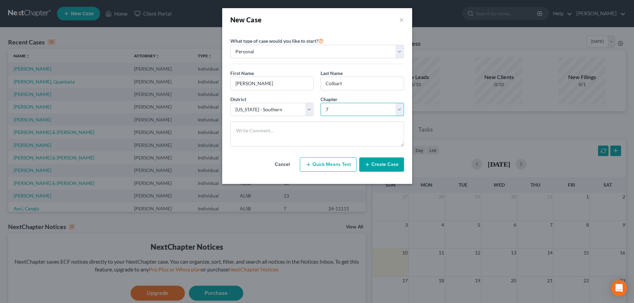
click option "7" at bounding box center [0, 0] width 0 height 0
click at [275, 135] on textarea at bounding box center [317, 133] width 174 height 25
type textarea "Legal Access"
click at [390, 165] on button "Create Case" at bounding box center [381, 164] width 45 height 14
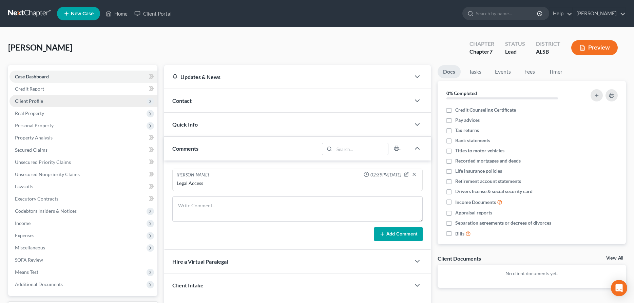
click at [40, 102] on span "Client Profile" at bounding box center [29, 101] width 28 height 6
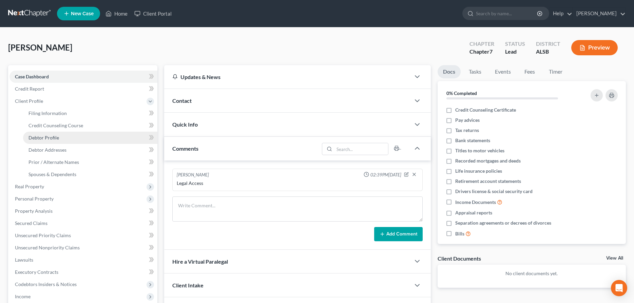
click at [52, 139] on span "Debtor Profile" at bounding box center [44, 138] width 31 height 6
select select "0"
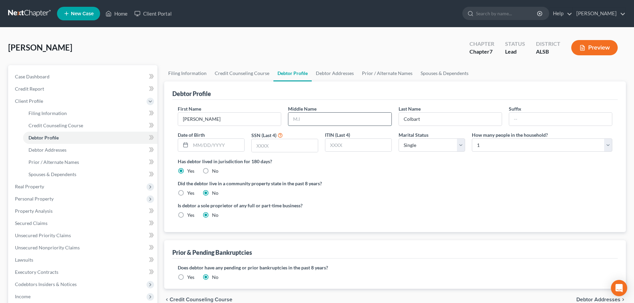
click at [316, 117] on input "text" at bounding box center [339, 119] width 103 height 13
type input "[PERSON_NAME]"
click at [223, 148] on input "text" at bounding box center [218, 145] width 54 height 13
type input "[DATE]"
type input "0477"
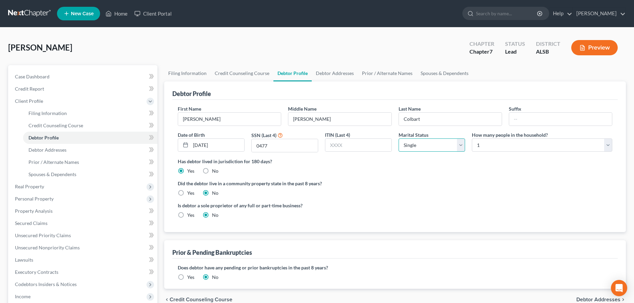
select select "3"
click option "Divorced" at bounding box center [0, 0] width 0 height 0
click at [472, 138] on select "Select 1 2 3 4 5 6 7 8 9 10 11 12 13 14 15 16 17 18 19 20" at bounding box center [542, 145] width 140 height 14
select select "1"
click option "2" at bounding box center [0, 0] width 0 height 0
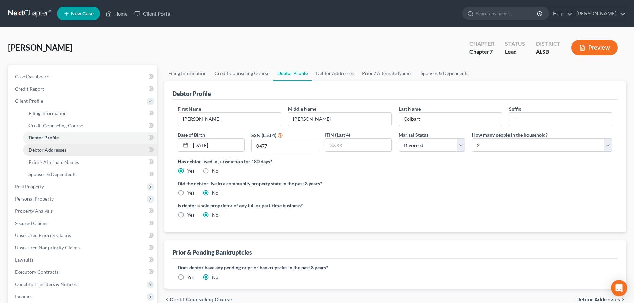
click at [58, 151] on span "Debtor Addresses" at bounding box center [48, 150] width 38 height 6
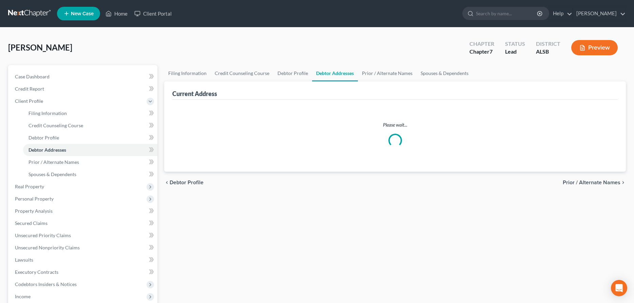
select select "0"
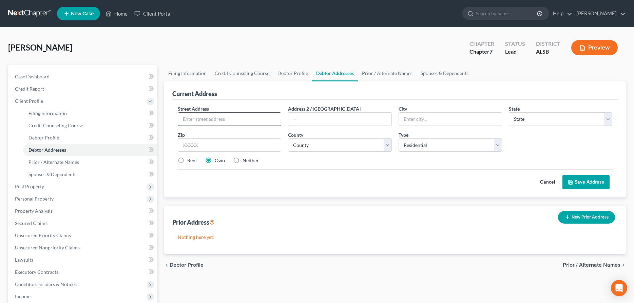
click at [231, 117] on input "text" at bounding box center [229, 119] width 103 height 13
paste input "[STREET_ADDRESS][PERSON_NAME]"
type input "[STREET_ADDRESS][PERSON_NAME]"
click at [300, 117] on input "text" at bounding box center [339, 119] width 103 height 13
type input "Apt. 917"
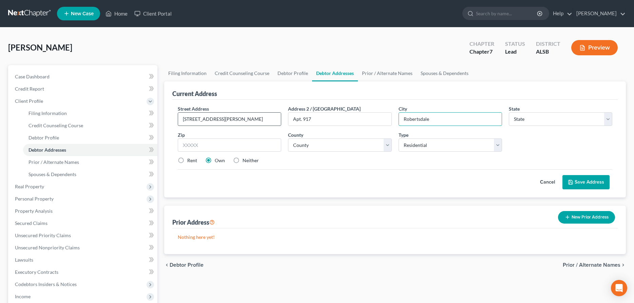
type input "Robertsdale"
select select "0"
type input "36567"
select select "1"
select select "0"
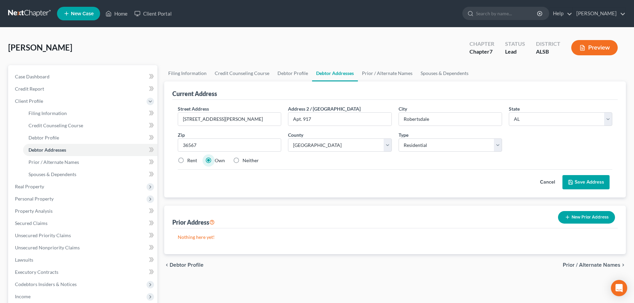
click at [187, 161] on label "Rent" at bounding box center [192, 160] width 10 height 7
click at [190, 161] on input "Rent" at bounding box center [192, 159] width 4 height 4
radio input "true"
click at [589, 181] on button "Save Address" at bounding box center [586, 182] width 47 height 14
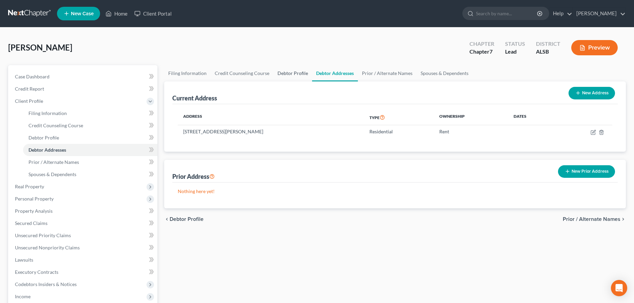
click at [297, 72] on link "Debtor Profile" at bounding box center [293, 73] width 39 height 16
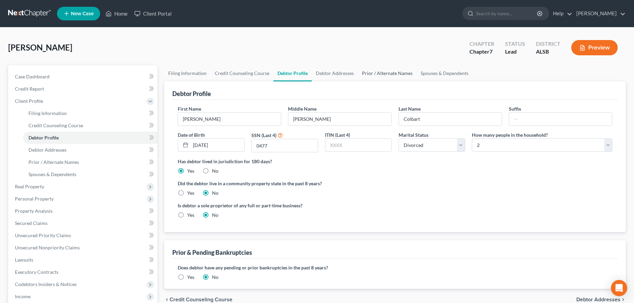
click at [375, 73] on link "Prior / Alternate Names" at bounding box center [387, 73] width 59 height 16
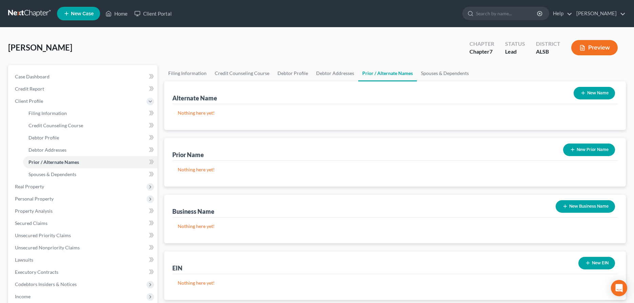
click at [585, 148] on button "New Prior Name" at bounding box center [589, 150] width 52 height 13
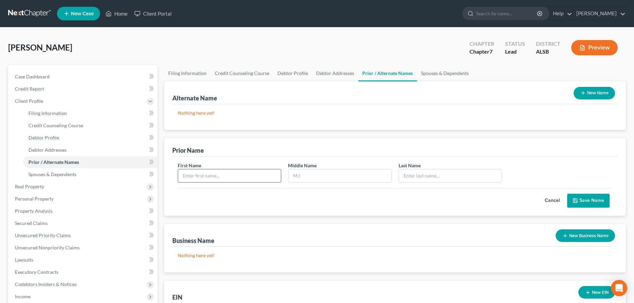
click at [202, 174] on input "text" at bounding box center [229, 175] width 103 height 13
click at [587, 200] on button "Save Name" at bounding box center [588, 201] width 42 height 14
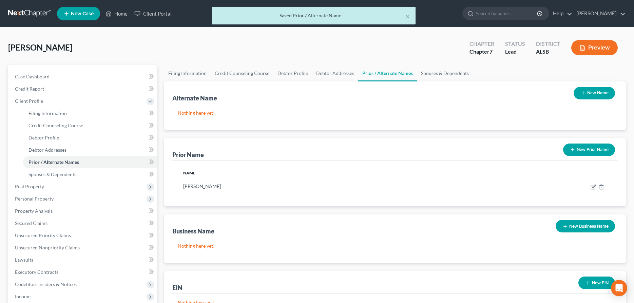
click at [594, 147] on button "New Prior Name" at bounding box center [589, 150] width 52 height 13
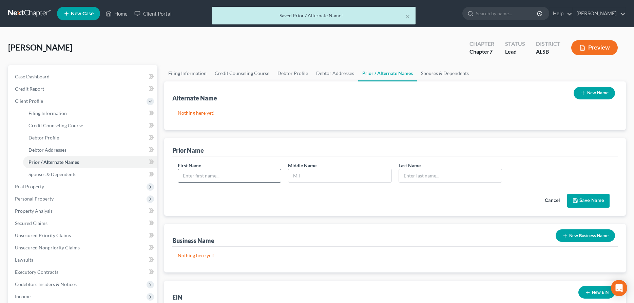
click at [227, 175] on input "text" at bounding box center [229, 175] width 103 height 13
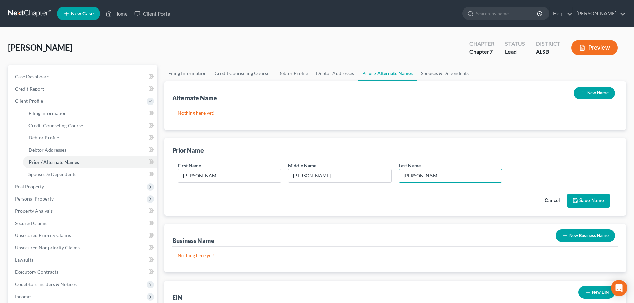
click at [589, 200] on button "Save Name" at bounding box center [588, 201] width 42 height 14
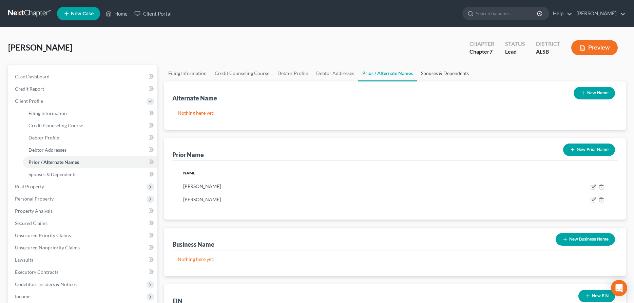
click at [435, 75] on link "Spouses & Dependents" at bounding box center [445, 73] width 56 height 16
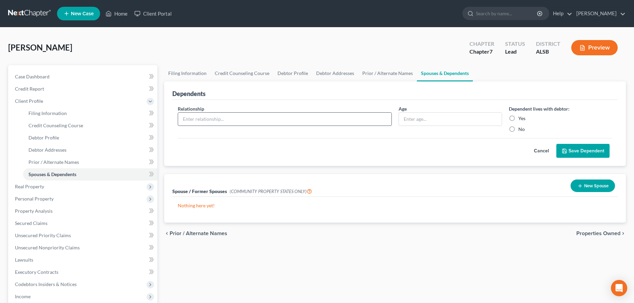
click at [243, 116] on input "text" at bounding box center [284, 119] width 213 height 13
click at [519, 117] on label "Yes" at bounding box center [522, 118] width 7 height 7
click at [521, 117] on input "Yes" at bounding box center [523, 117] width 4 height 4
click at [442, 118] on input "text" at bounding box center [450, 119] width 103 height 13
click at [595, 149] on button "Save Dependent" at bounding box center [583, 151] width 53 height 14
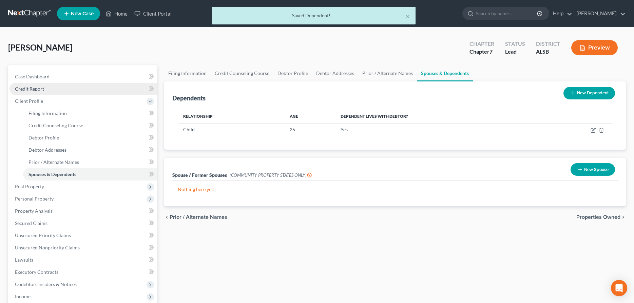
click at [27, 88] on span "Credit Report" at bounding box center [29, 89] width 29 height 6
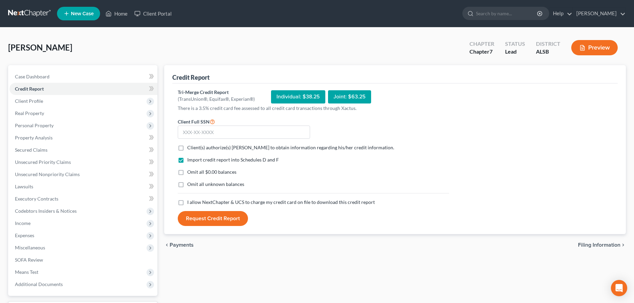
click at [187, 150] on label "Client(s) authorize(s) [PERSON_NAME] to obtain information regarding his/her cr…" at bounding box center [290, 147] width 207 height 7
click at [190, 149] on input "Client(s) authorize(s) [PERSON_NAME] to obtain information regarding his/her cr…" at bounding box center [192, 146] width 4 height 4
click at [187, 203] on label "I allow NextChapter & UCS to charge my credit card on file to download this cre…" at bounding box center [281, 202] width 188 height 7
click at [190, 203] on input "I allow NextChapter & UCS to charge my credit card on file to download this cre…" at bounding box center [192, 201] width 4 height 4
click at [215, 219] on button "Request Credit Report" at bounding box center [213, 218] width 70 height 15
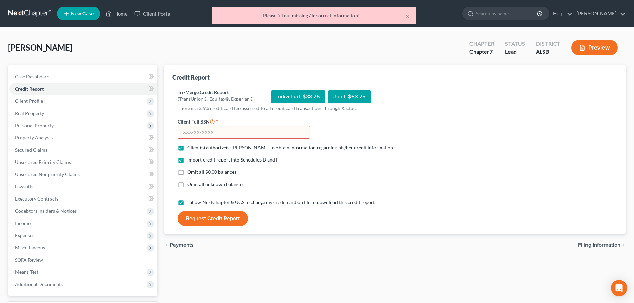
click at [221, 133] on input "text" at bounding box center [244, 133] width 132 height 14
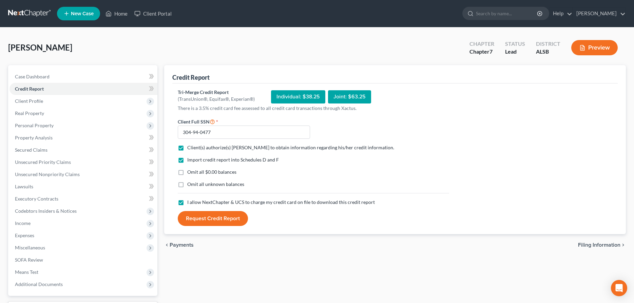
click at [212, 217] on button "Request Credit Report" at bounding box center [213, 218] width 70 height 15
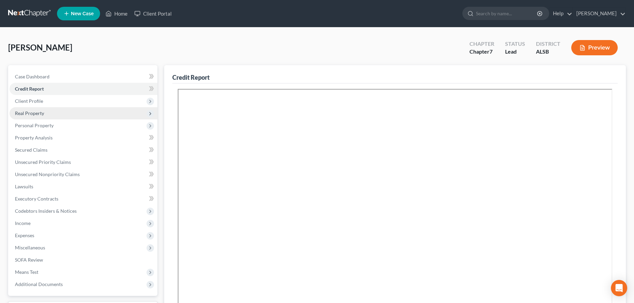
click at [23, 115] on span "Real Property" at bounding box center [29, 113] width 29 height 6
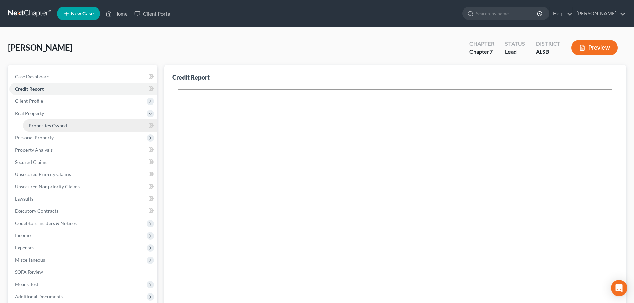
click at [45, 125] on span "Properties Owned" at bounding box center [48, 126] width 39 height 6
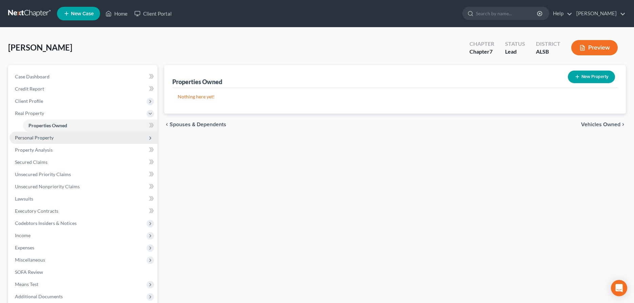
click at [50, 139] on span "Personal Property" at bounding box center [34, 138] width 39 height 6
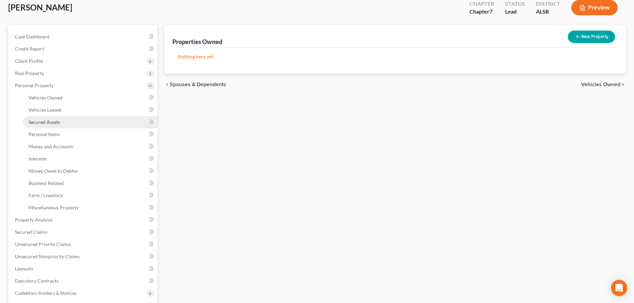
scroll to position [69, 0]
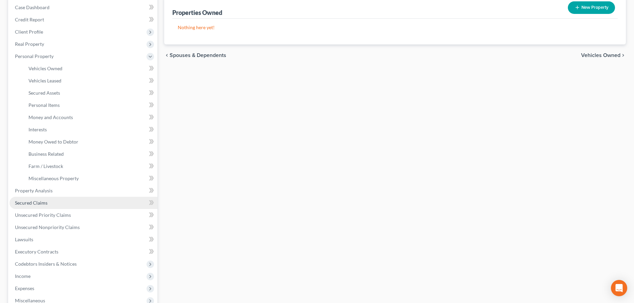
click at [40, 204] on span "Secured Claims" at bounding box center [31, 203] width 33 height 6
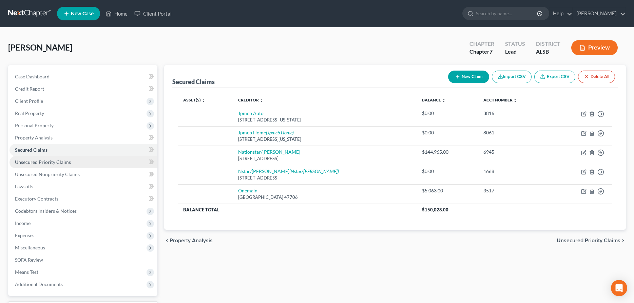
click at [42, 164] on span "Unsecured Priority Claims" at bounding box center [43, 162] width 56 height 6
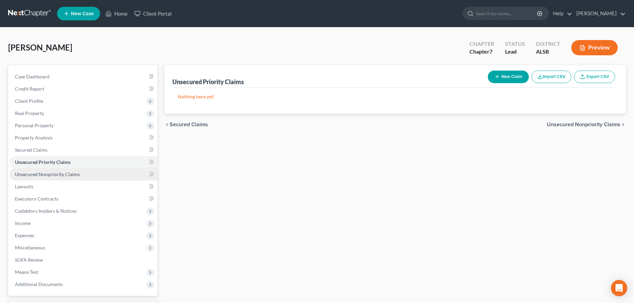
click at [42, 175] on span "Unsecured Nonpriority Claims" at bounding box center [47, 174] width 65 height 6
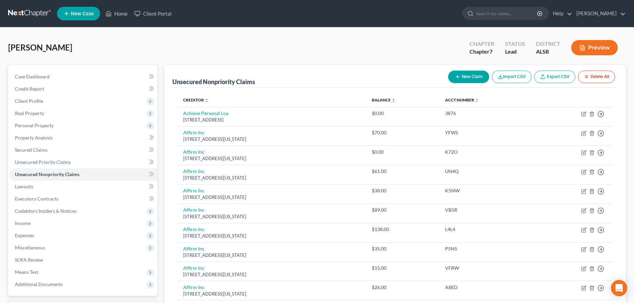
click at [593, 48] on button "Preview" at bounding box center [594, 47] width 46 height 15
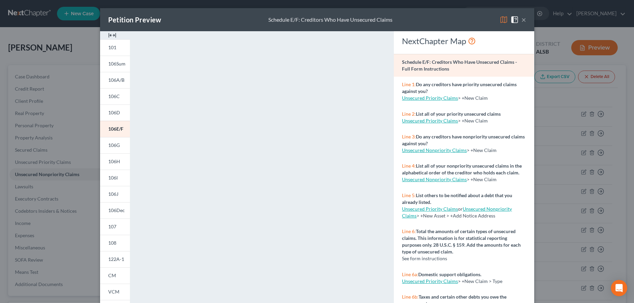
click at [523, 19] on button "×" at bounding box center [524, 20] width 5 height 8
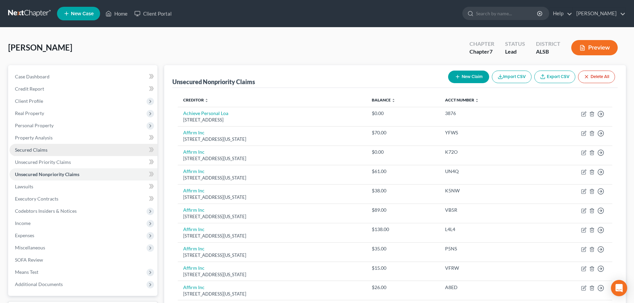
click at [36, 150] on span "Secured Claims" at bounding box center [31, 150] width 33 height 6
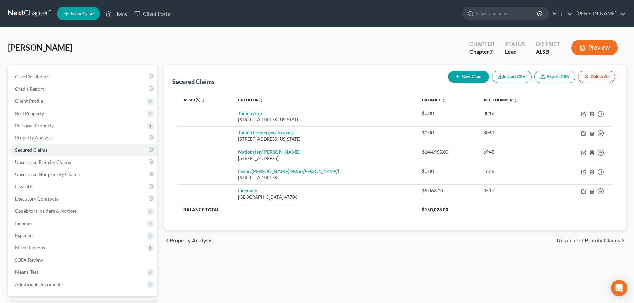
click at [597, 48] on button "Preview" at bounding box center [594, 47] width 46 height 15
